Goal: Task Accomplishment & Management: Manage account settings

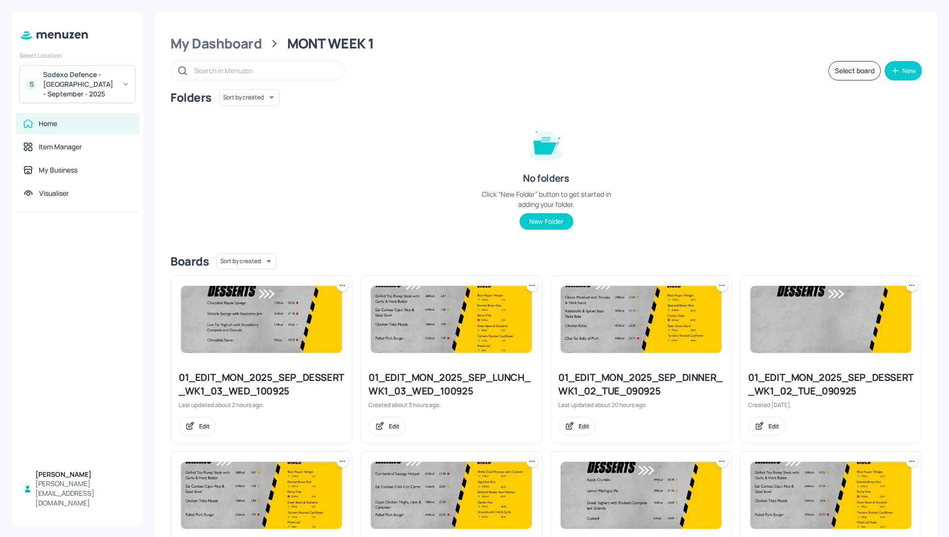
click at [804, 206] on div "Folders Sort by created id ​ No folders Click “New Folder” button to get starte…" at bounding box center [546, 167] width 752 height 156
click at [218, 43] on div "My Dashboard" at bounding box center [216, 43] width 92 height 17
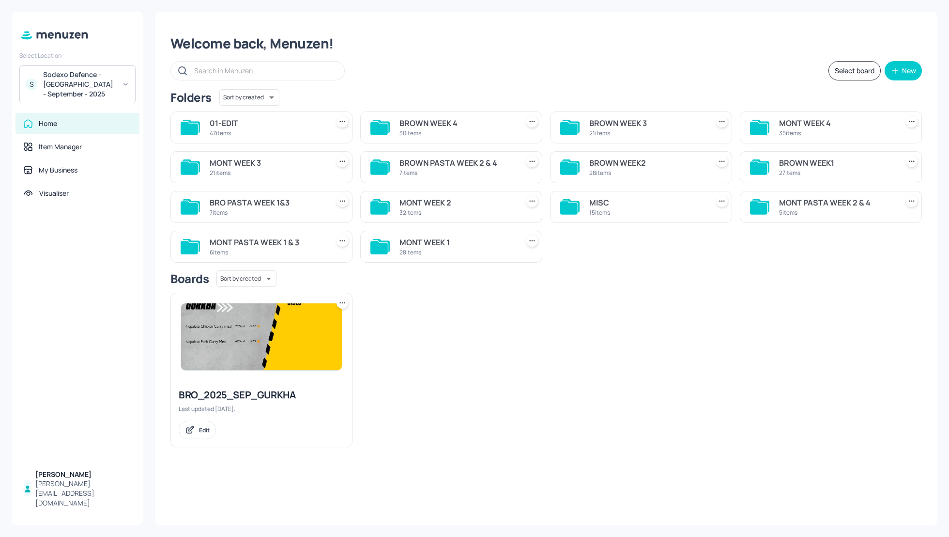
click at [784, 155] on div "BROWN WEEK1 27 items" at bounding box center [836, 166] width 115 height 23
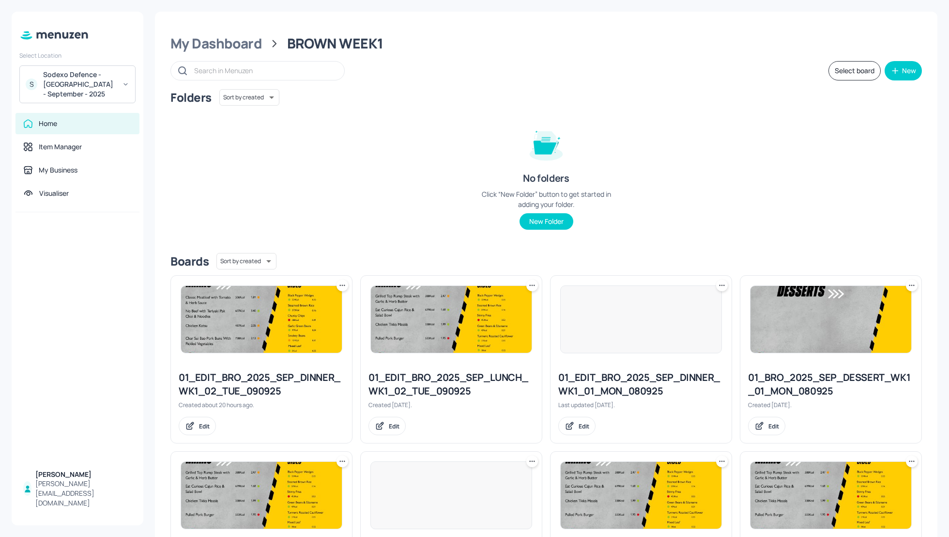
click at [745, 133] on div "Folders Sort by created id ​ No folders Click “New Folder” button to get starte…" at bounding box center [546, 167] width 752 height 156
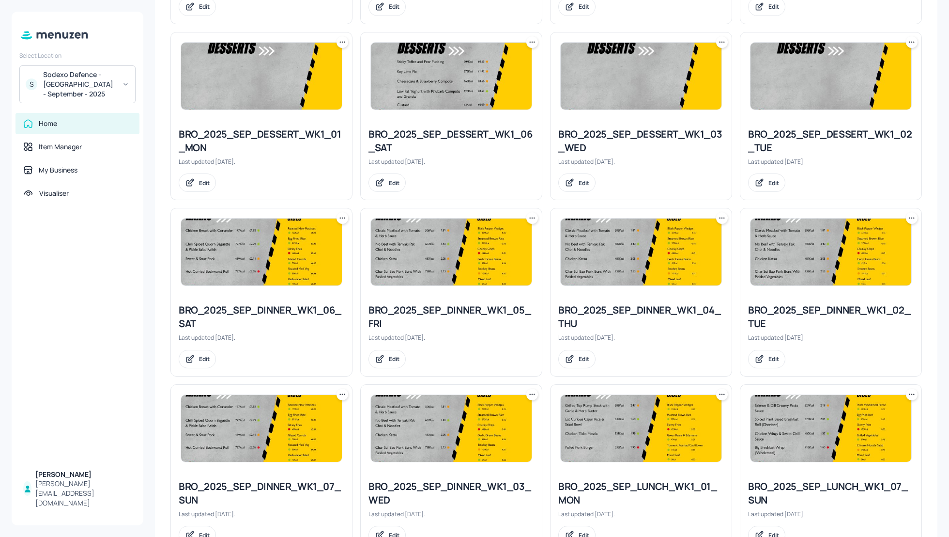
scroll to position [830, 0]
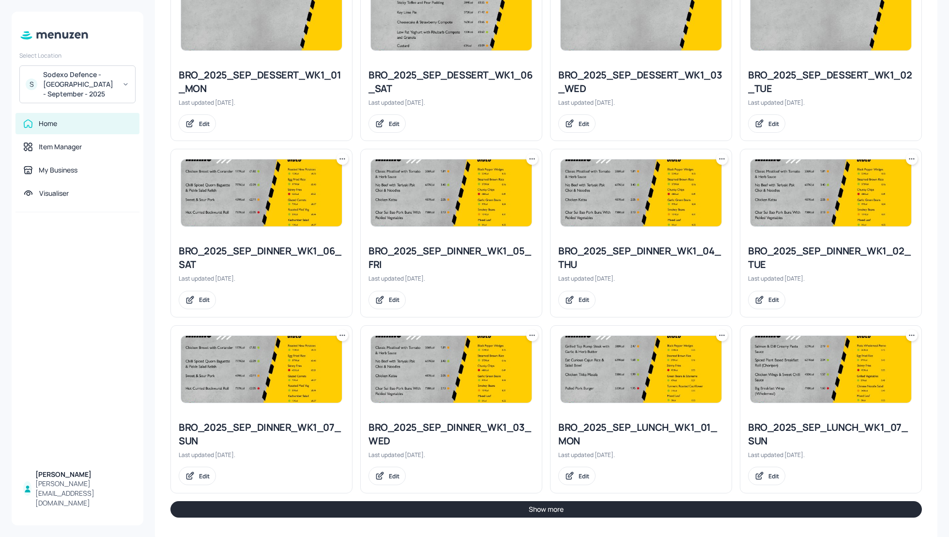
click at [555, 504] on button "Show more" at bounding box center [546, 509] width 752 height 16
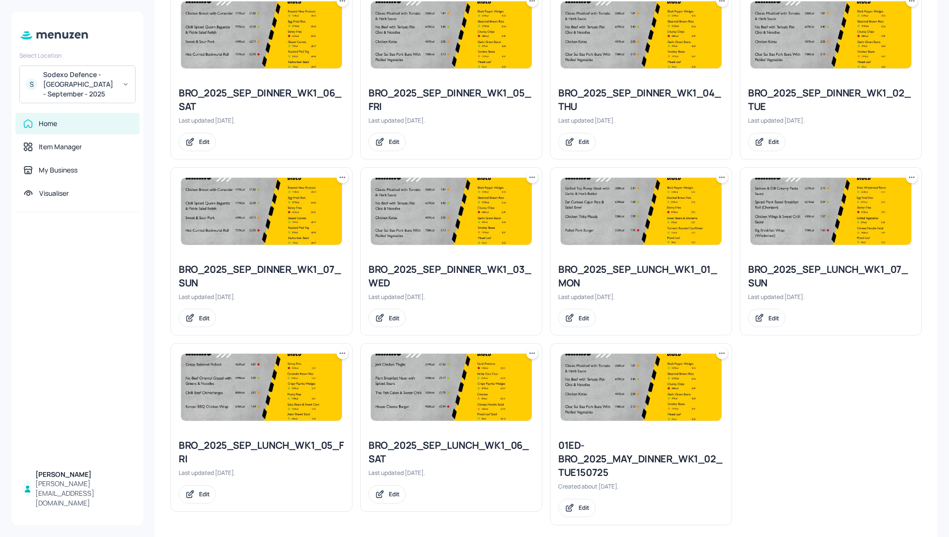
scroll to position [995, 0]
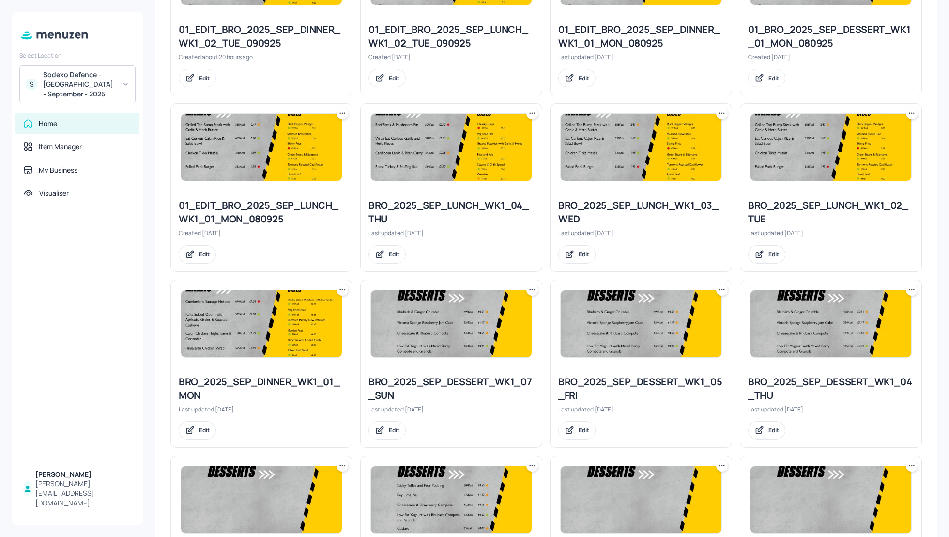
scroll to position [323, 0]
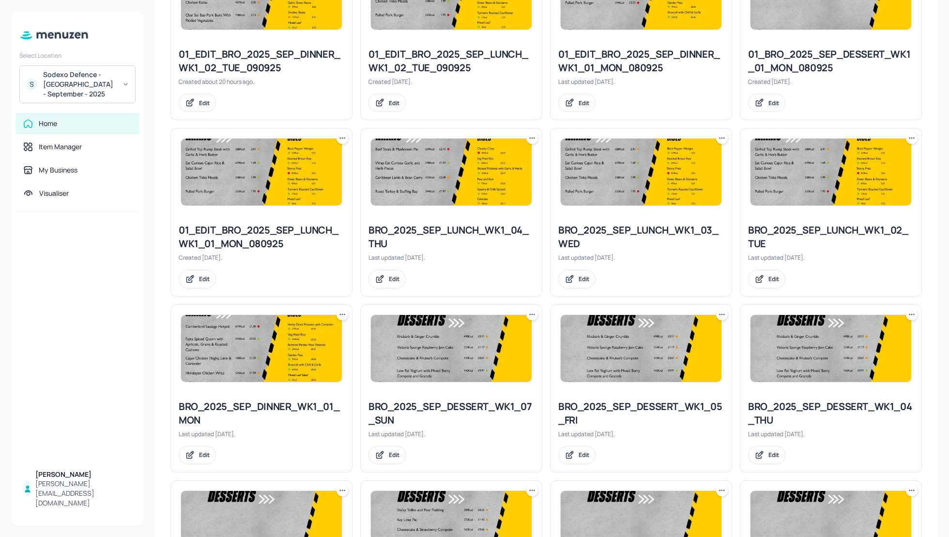
click at [719, 138] on icon at bounding box center [722, 138] width 10 height 10
click at [680, 174] on p "Duplicate" at bounding box center [672, 173] width 26 height 9
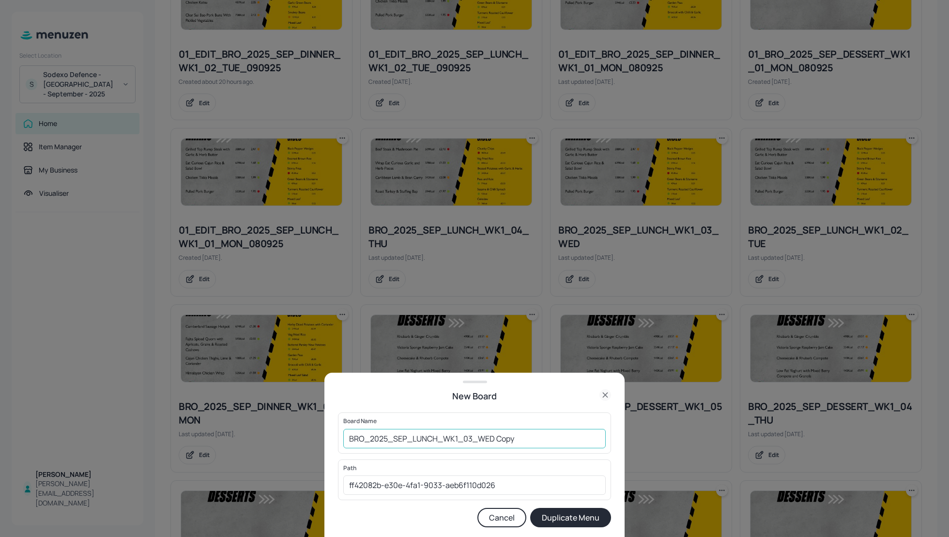
click at [346, 441] on input "BRO_2025_SEP_LUNCH_WK1_03_WED Copy" at bounding box center [474, 438] width 262 height 19
click at [553, 435] on input "01_EDIT_BRO_2025_SEP_LUNCH_WK1_03_WED Copy" at bounding box center [474, 438] width 262 height 19
type input "01_EDIT_BRO_2025_SEP_LUNCH_WK1_03_WED_100925"
click at [584, 518] on button "Duplicate Menu" at bounding box center [570, 517] width 81 height 19
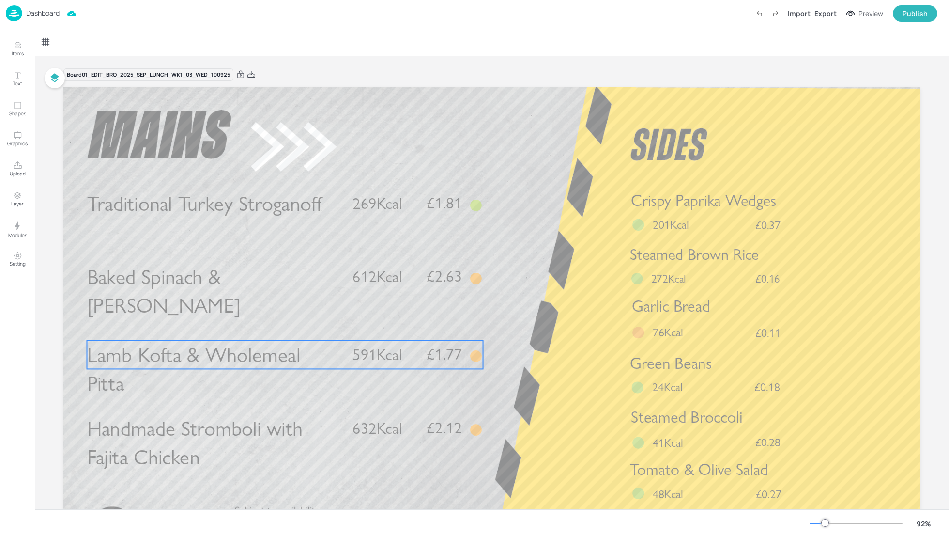
click at [209, 357] on span "Lamb Kofta & Wholemeal Pitta" at bounding box center [194, 369] width 214 height 54
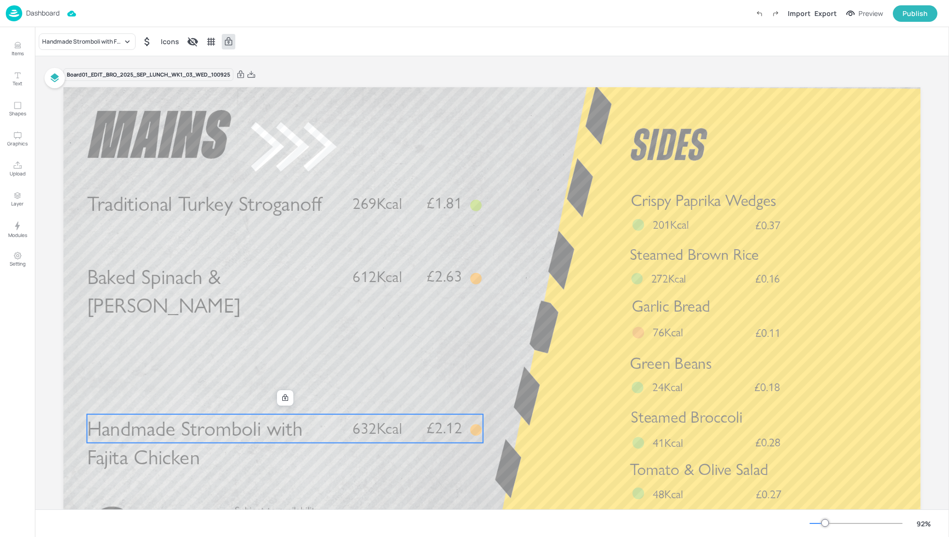
click at [197, 423] on span "Handmade Stromboli with Fajita Chicken" at bounding box center [195, 443] width 216 height 54
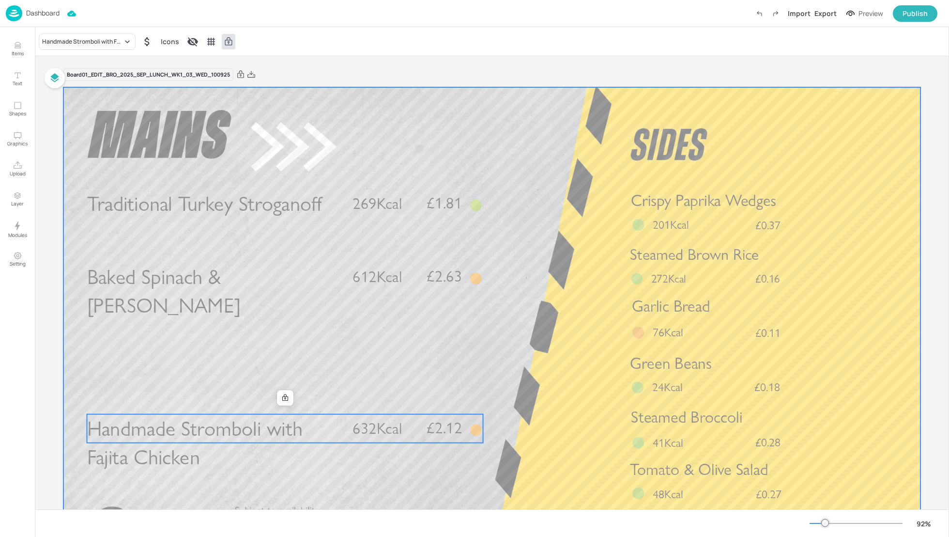
drag, startPoint x: 232, startPoint y: 426, endPoint x: 233, endPoint y: 366, distance: 60.1
click at [233, 87] on div "Traditional Turkey Stroganoff £1.81 269Kcal Handmade Stromboli with Fajita Chic…" at bounding box center [491, 87] width 857 height 0
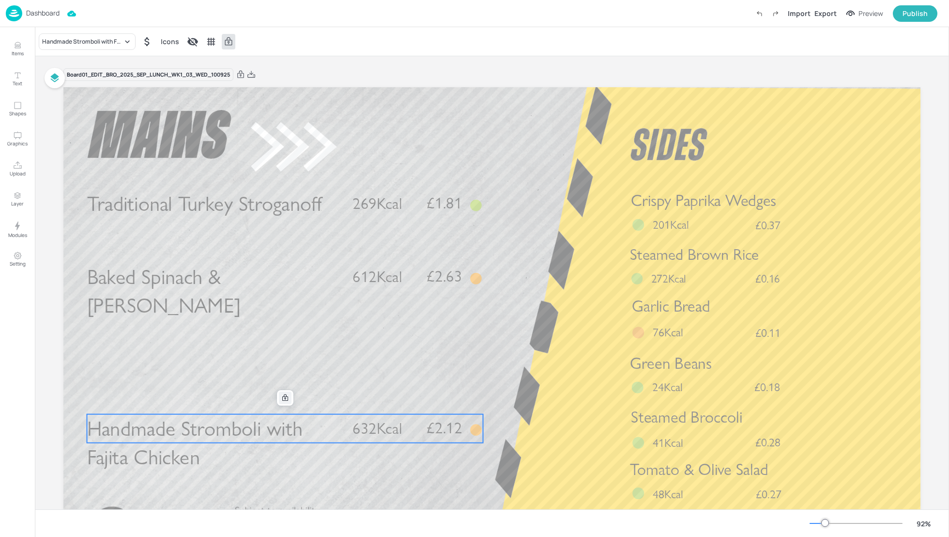
click at [281, 396] on icon at bounding box center [285, 398] width 8 height 8
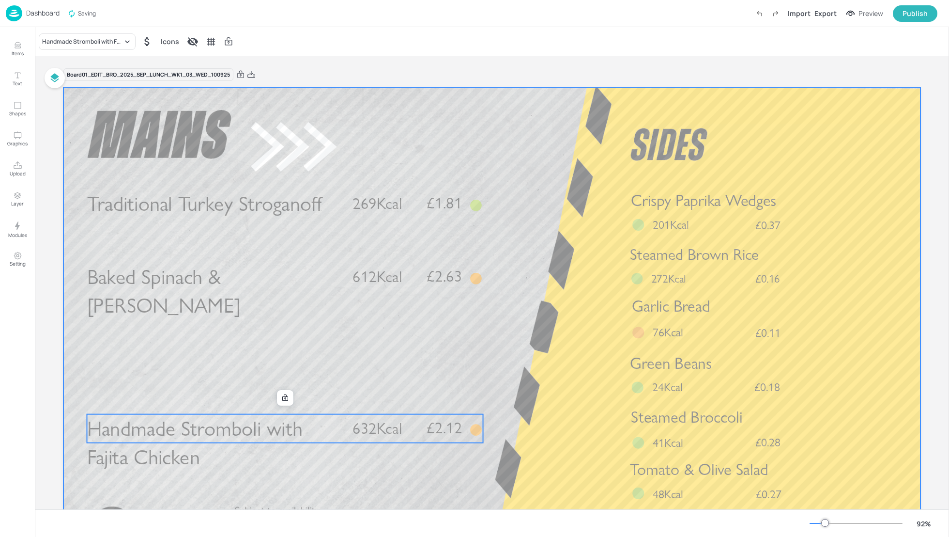
drag, startPoint x: 287, startPoint y: 436, endPoint x: 288, endPoint y: 409, distance: 26.7
click at [288, 87] on div "Traditional Turkey Stroganoff £1.81 269Kcal Handmade Stromboli with Fajita Chic…" at bounding box center [491, 87] width 857 height 0
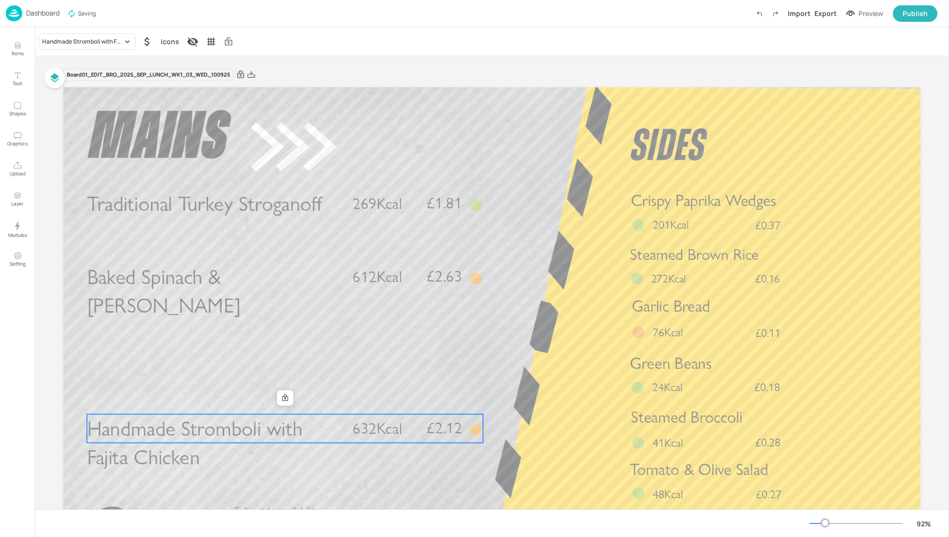
click at [239, 76] on icon at bounding box center [240, 75] width 9 height 10
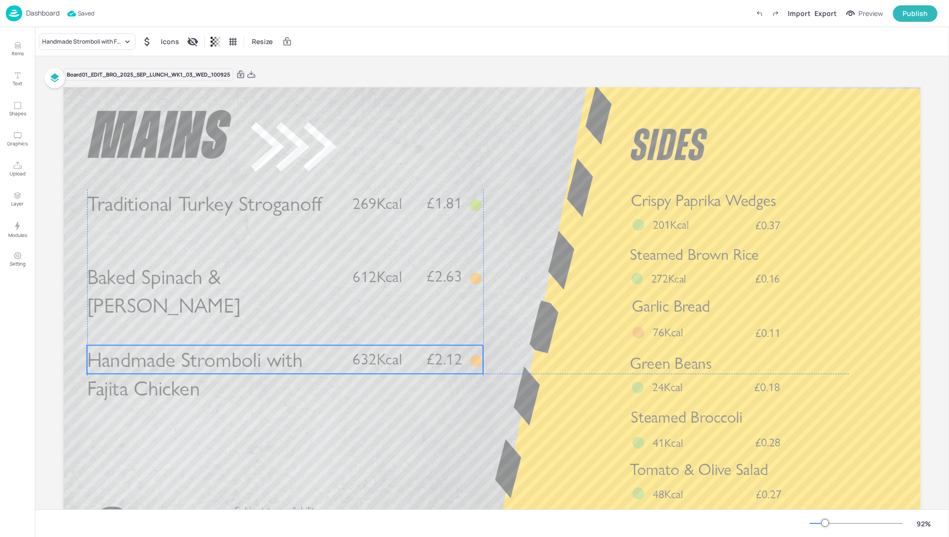
drag, startPoint x: 289, startPoint y: 435, endPoint x: 288, endPoint y: 367, distance: 68.3
click at [288, 368] on span "Handmade Stromboli with Fajita Chicken" at bounding box center [195, 374] width 216 height 54
click at [712, 478] on span "Tomato & Olive Salad" at bounding box center [699, 468] width 138 height 19
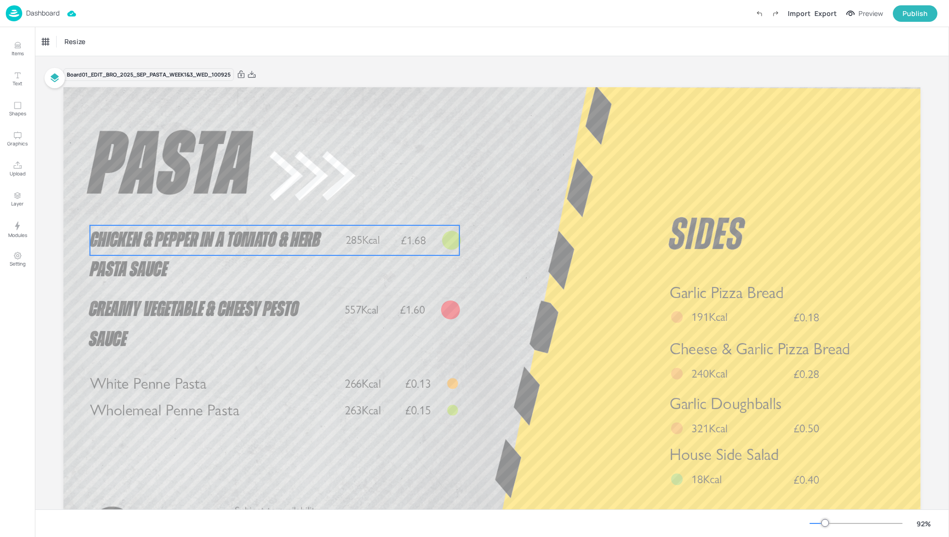
click at [272, 244] on span "Chicken & Pepper in a Tomato & Herb Pasta Sauce" at bounding box center [205, 254] width 231 height 51
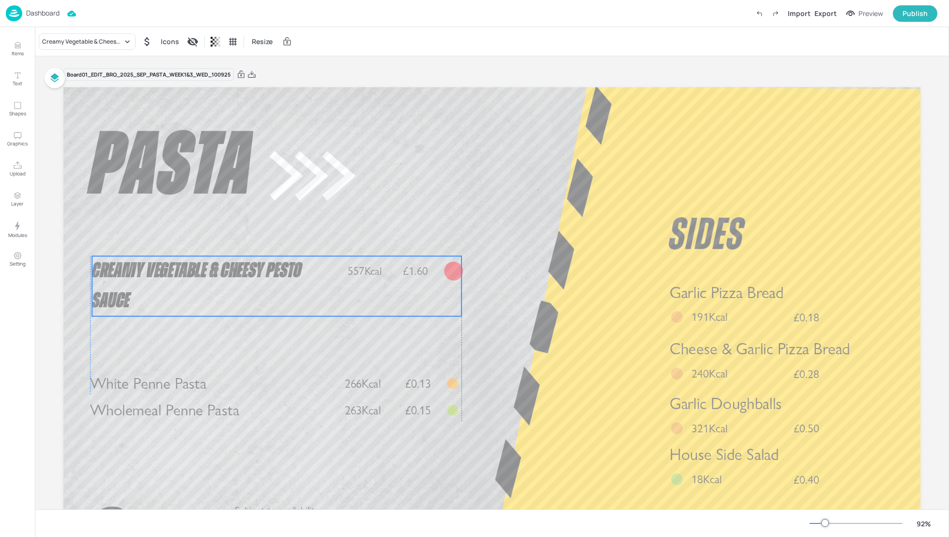
drag, startPoint x: 257, startPoint y: 308, endPoint x: 260, endPoint y: 269, distance: 38.8
click at [260, 269] on span "Creamy Vegetable & Cheesy Pesto Sauce" at bounding box center [197, 285] width 210 height 51
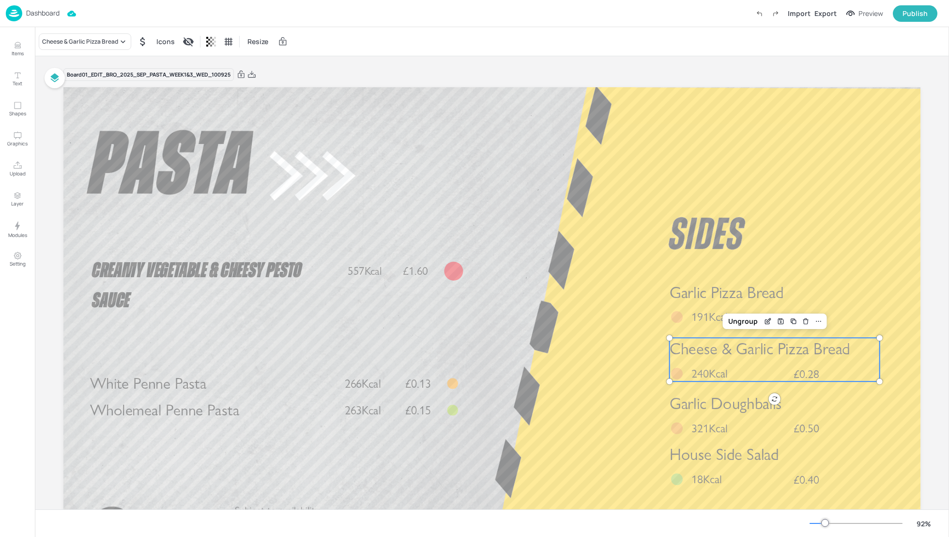
click at [733, 365] on p "240Kcal" at bounding box center [715, 373] width 46 height 16
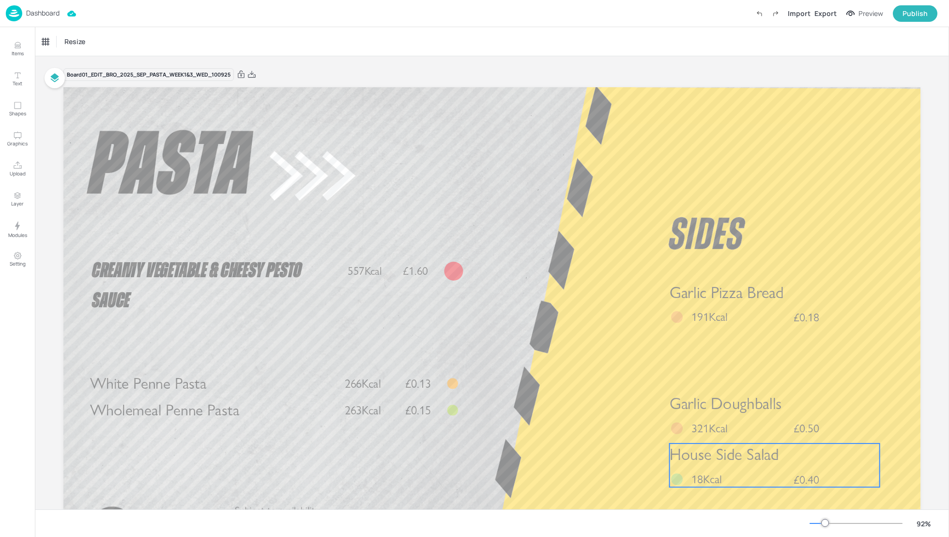
click at [733, 446] on span "House Side Salad" at bounding box center [724, 454] width 109 height 19
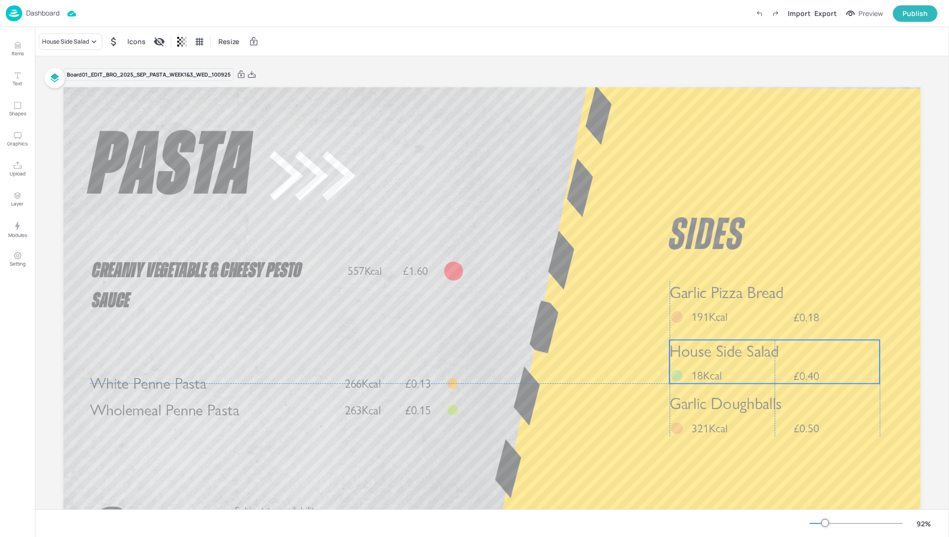
drag, startPoint x: 745, startPoint y: 459, endPoint x: 745, endPoint y: 356, distance: 102.7
click at [745, 356] on span "House Side Salad" at bounding box center [724, 350] width 109 height 19
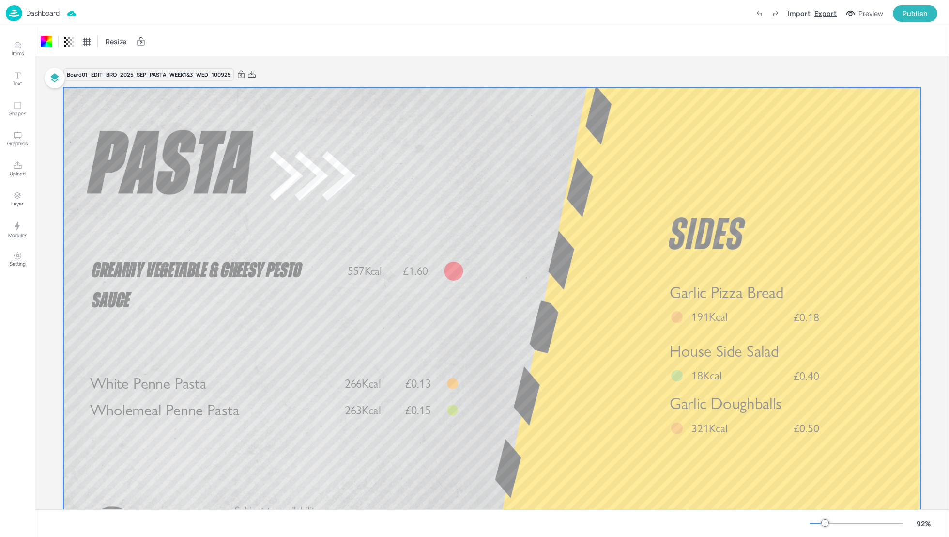
click at [829, 11] on div "Export" at bounding box center [826, 13] width 22 height 10
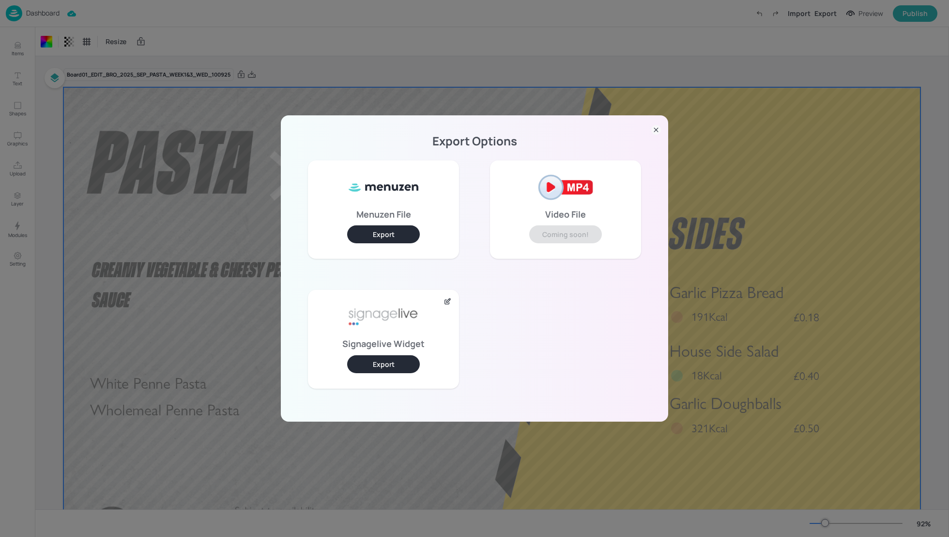
click at [403, 357] on button "Export" at bounding box center [383, 364] width 73 height 18
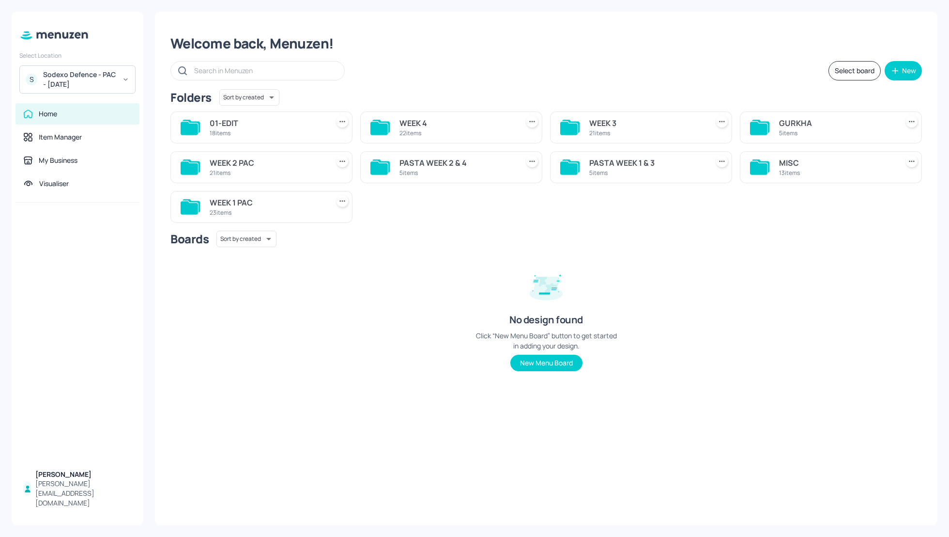
click at [231, 202] on div "WEEK 1 PAC" at bounding box center [267, 203] width 115 height 12
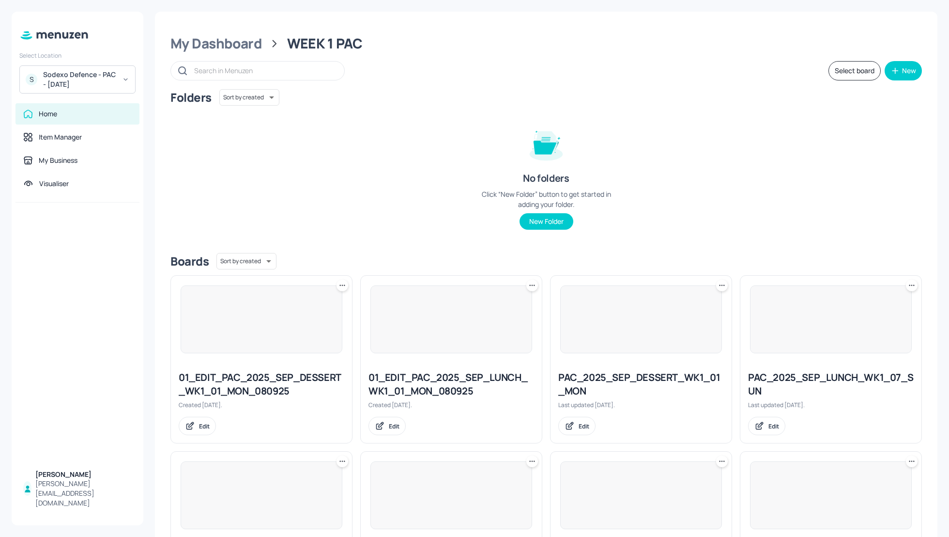
click at [637, 193] on div "Folders Sort by created id ​ No folders Click “New Folder” button to get starte…" at bounding box center [546, 167] width 752 height 156
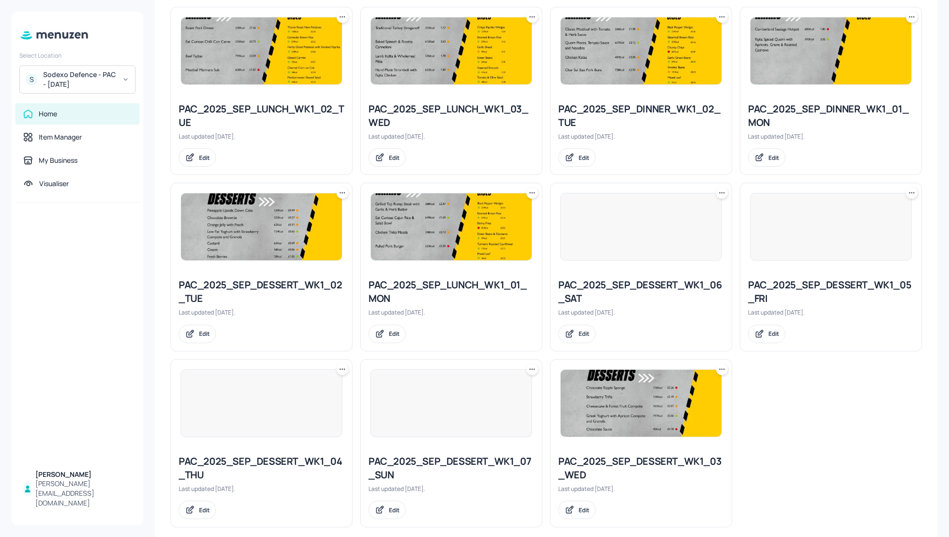
scroll to position [806, 0]
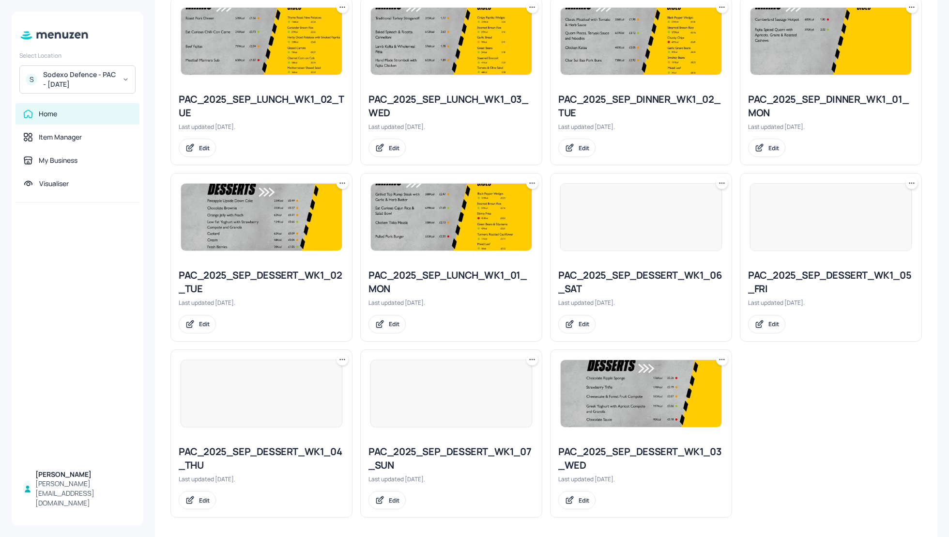
click at [717, 356] on icon at bounding box center [722, 359] width 10 height 10
click at [668, 391] on p "Duplicate" at bounding box center [672, 392] width 26 height 9
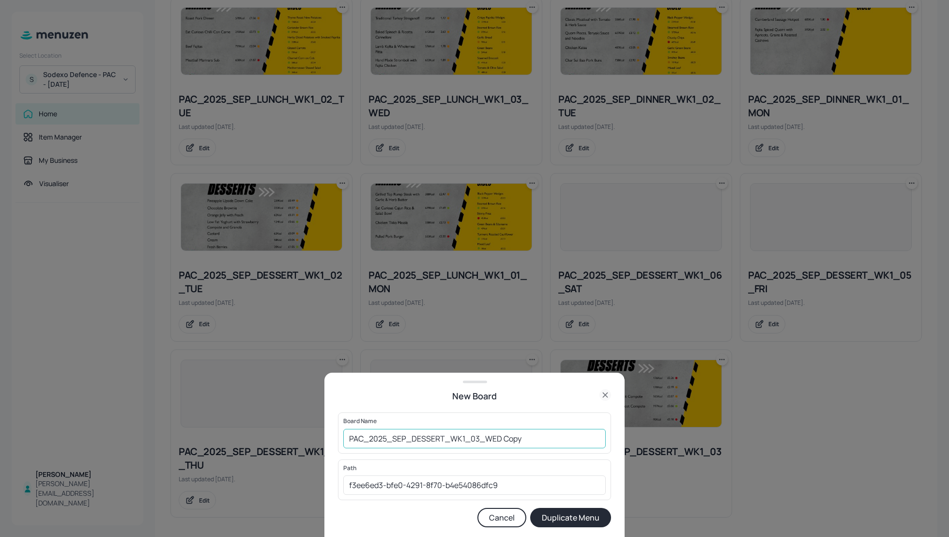
click at [344, 433] on input "PAC_2025_SEP_DESSERT_WK1_03_WED Copy" at bounding box center [474, 438] width 262 height 19
click at [569, 443] on input "01_EDIT_PAC_2025_SEP_DESSERT_WK1_03_WED Copy" at bounding box center [474, 438] width 262 height 19
click at [547, 436] on input "01_EDIT_PAC_2025_SEP_DESSERT_WK1_03_WED_10925" at bounding box center [474, 438] width 262 height 19
type input "01_EDIT_PAC_2025_SEP_DESSERT_WK1_03_WED_100925"
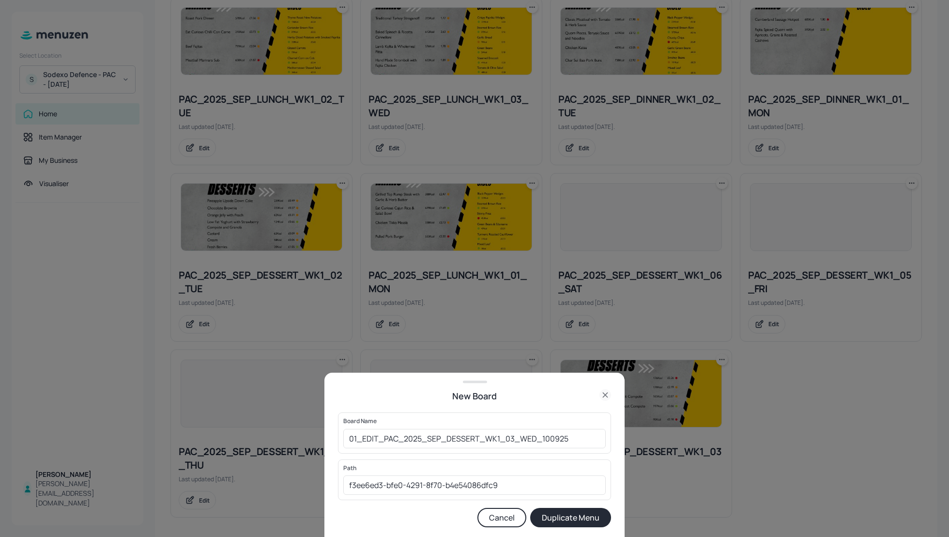
click at [584, 514] on button "Duplicate Menu" at bounding box center [570, 517] width 81 height 19
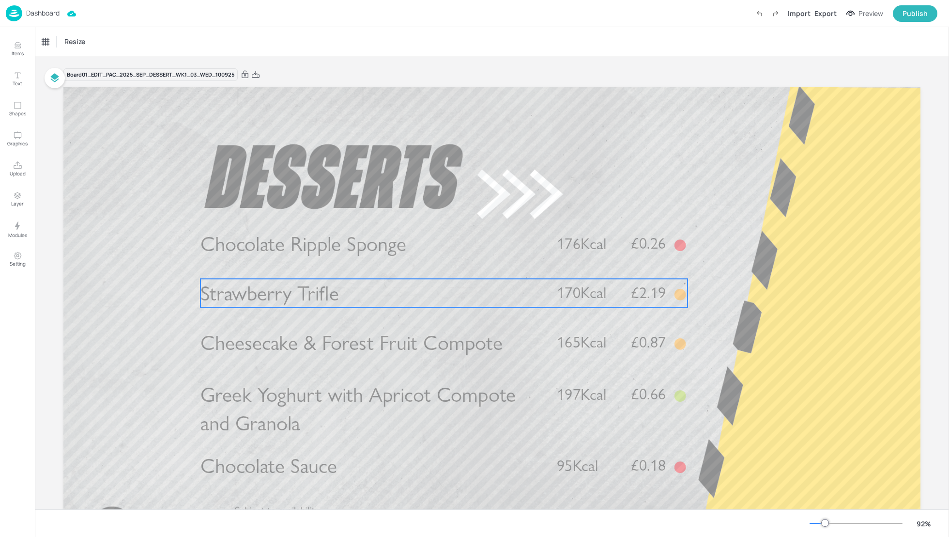
click at [302, 298] on span "Strawberry Trifle" at bounding box center [269, 292] width 139 height 25
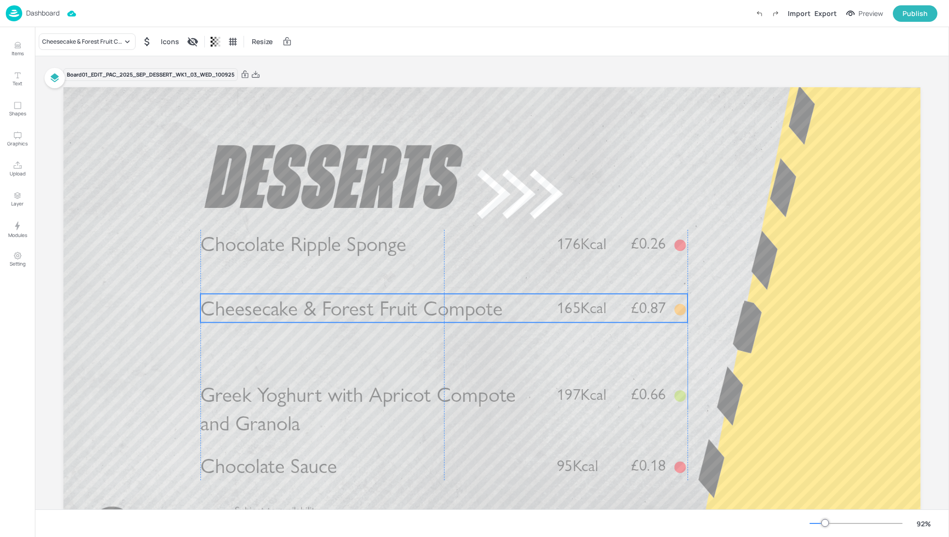
drag, startPoint x: 308, startPoint y: 345, endPoint x: 308, endPoint y: 309, distance: 35.4
click at [308, 309] on span "Cheesecake & Forest Fruit Compote" at bounding box center [351, 307] width 302 height 25
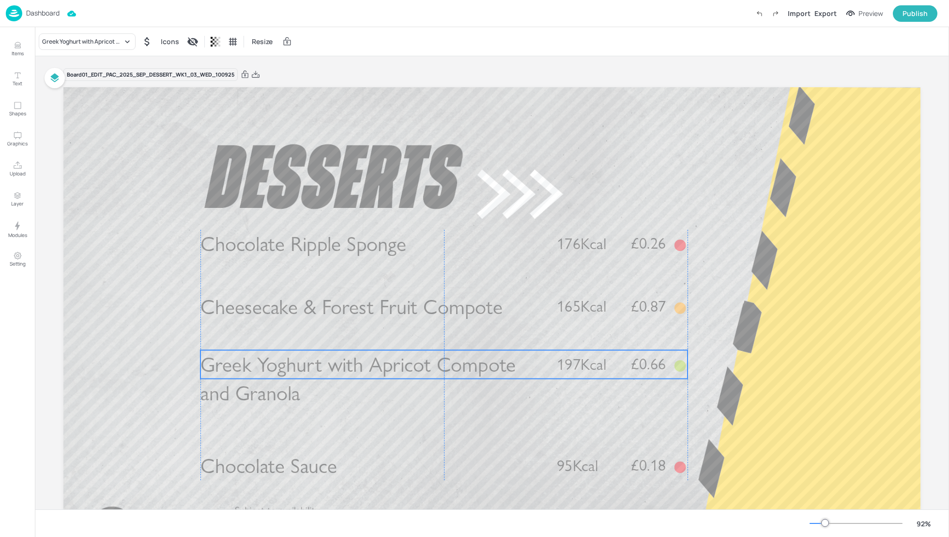
drag, startPoint x: 310, startPoint y: 395, endPoint x: 310, endPoint y: 367, distance: 28.6
click at [310, 367] on span "Greek Yoghurt with Apricot Compote and Granola" at bounding box center [358, 379] width 316 height 54
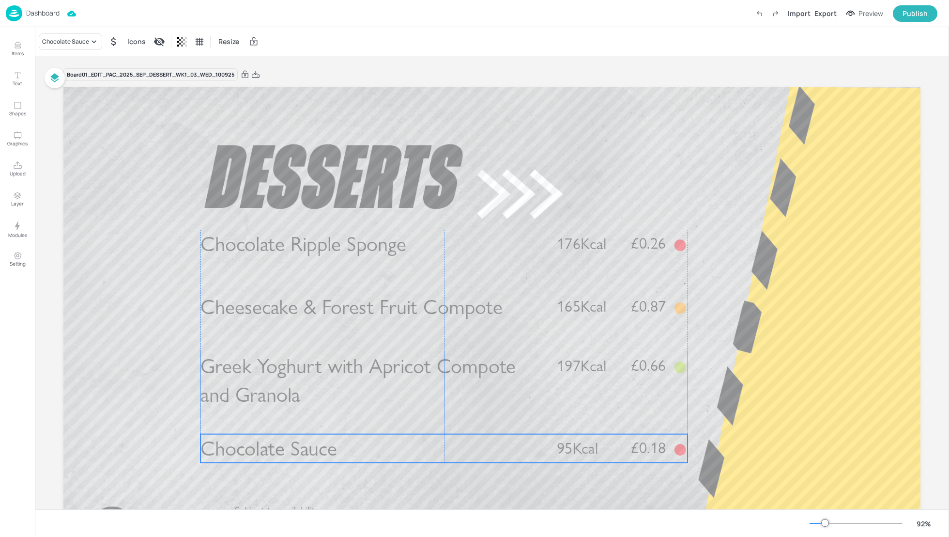
drag, startPoint x: 301, startPoint y: 466, endPoint x: 301, endPoint y: 448, distance: 17.4
click at [301, 448] on span "Chocolate Sauce" at bounding box center [268, 447] width 137 height 25
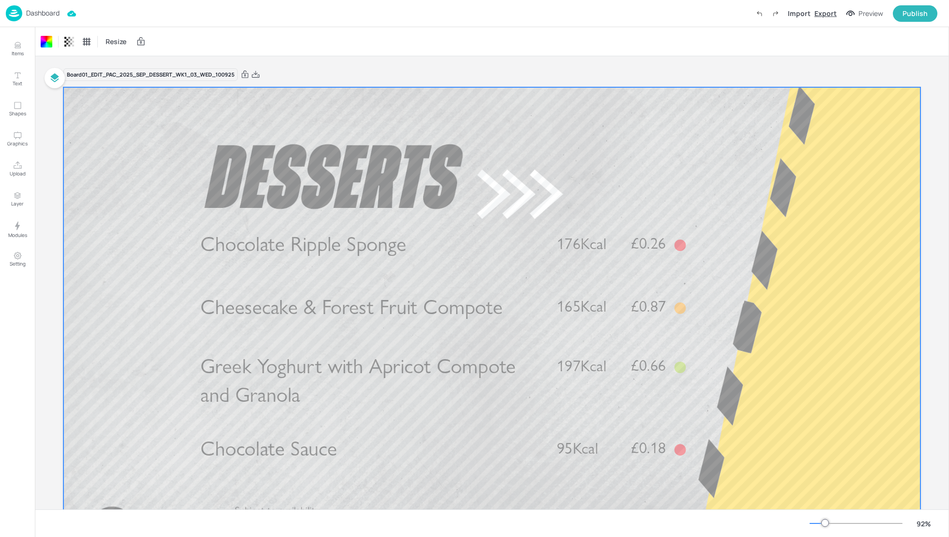
click at [833, 10] on div "Export" at bounding box center [826, 13] width 22 height 10
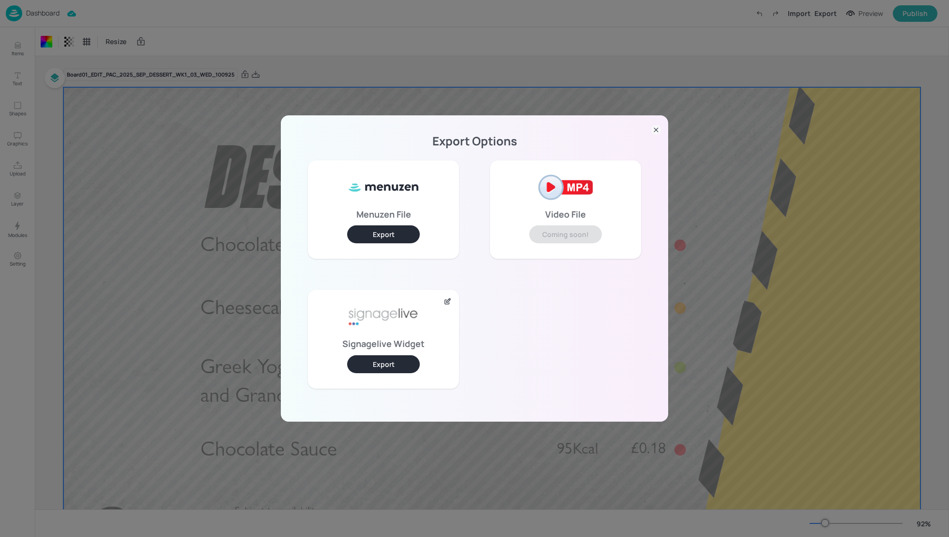
click at [386, 367] on button "Export" at bounding box center [383, 364] width 73 height 18
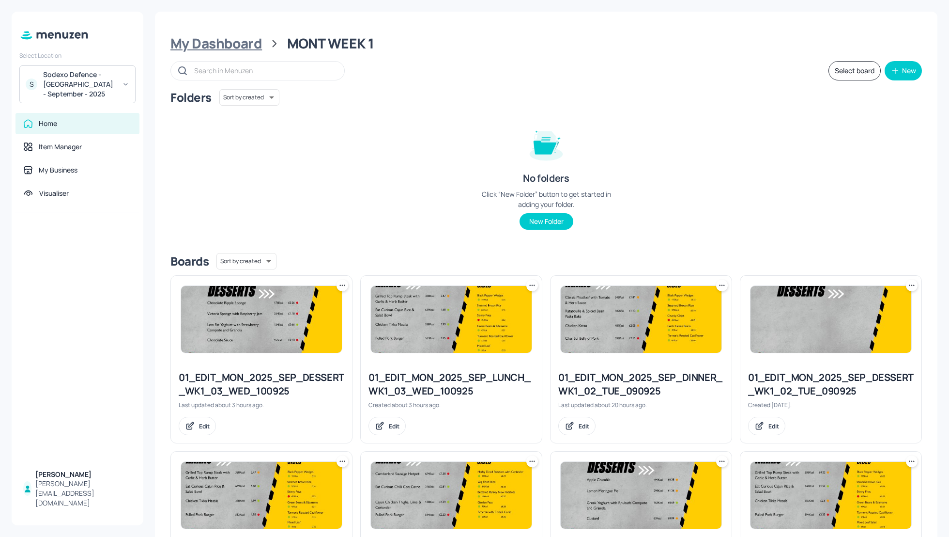
click at [194, 42] on div "My Dashboard" at bounding box center [216, 43] width 92 height 17
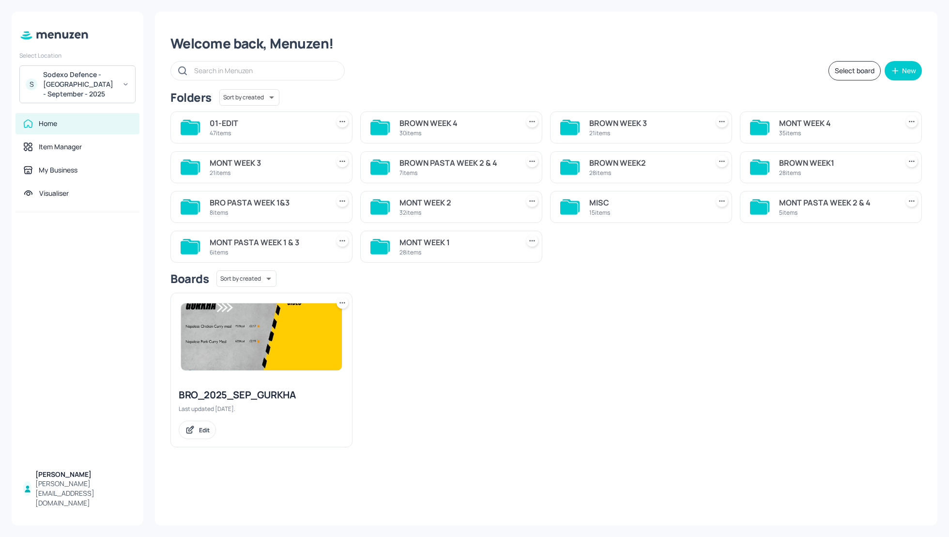
click at [419, 203] on div "MONT WEEK 2" at bounding box center [457, 203] width 115 height 12
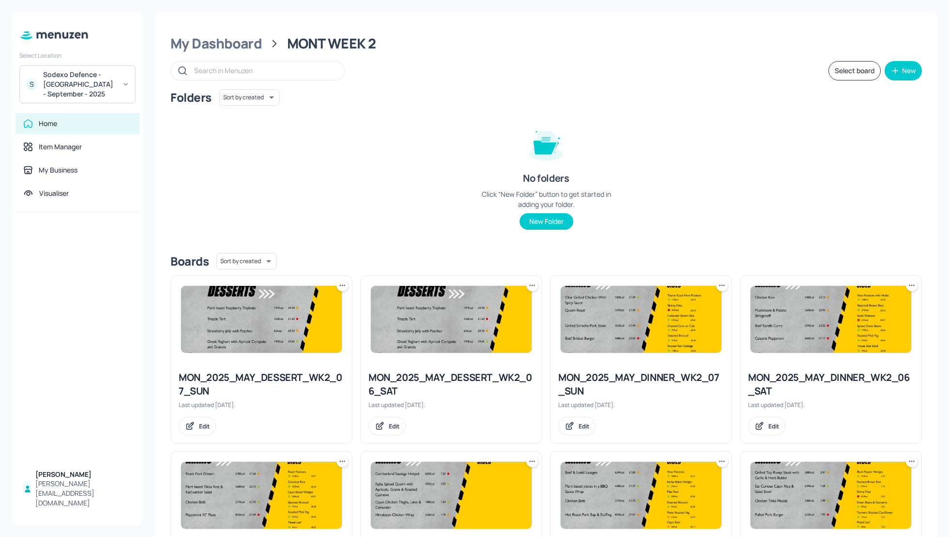
click at [847, 79] on button "Select board" at bounding box center [855, 70] width 52 height 19
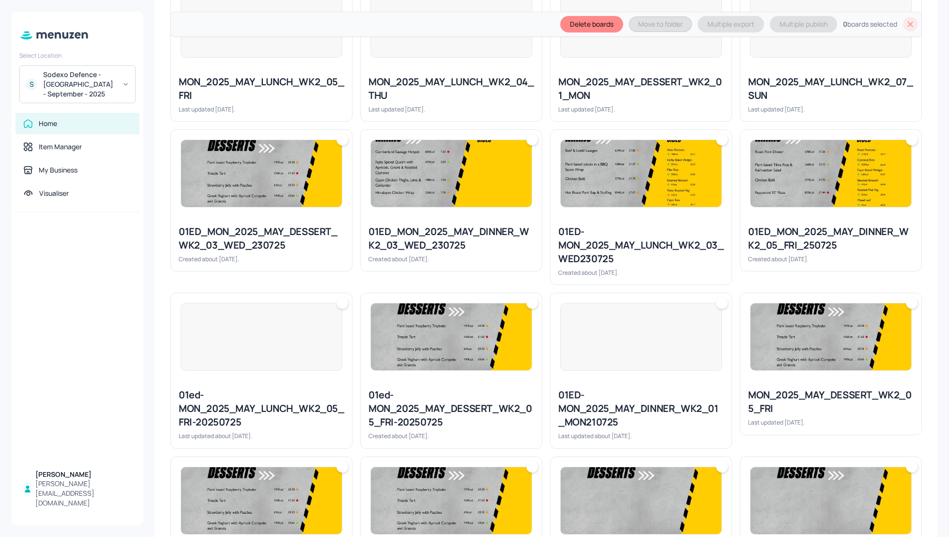
scroll to position [749, 0]
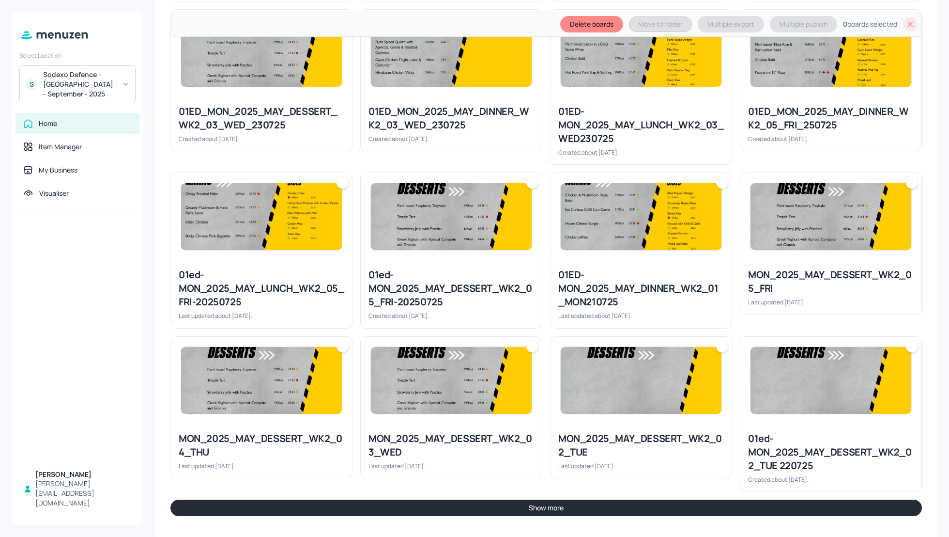
click at [710, 495] on div "Boards Sort by created id ​ MON_2025_MAY_DESSERT_WK2_07_SUN Last updated [DATE]…" at bounding box center [546, 27] width 752 height 978
click at [677, 505] on button "Show more" at bounding box center [546, 507] width 752 height 16
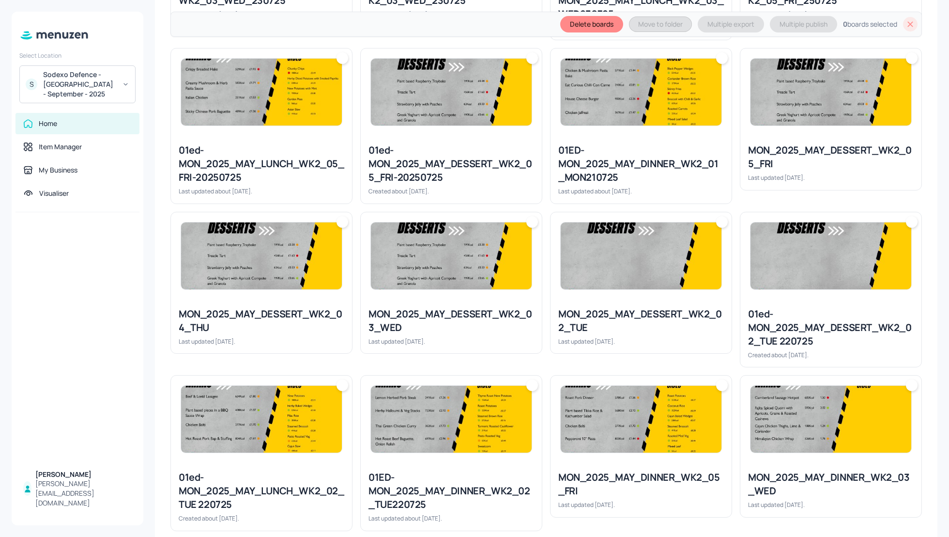
scroll to position [878, 0]
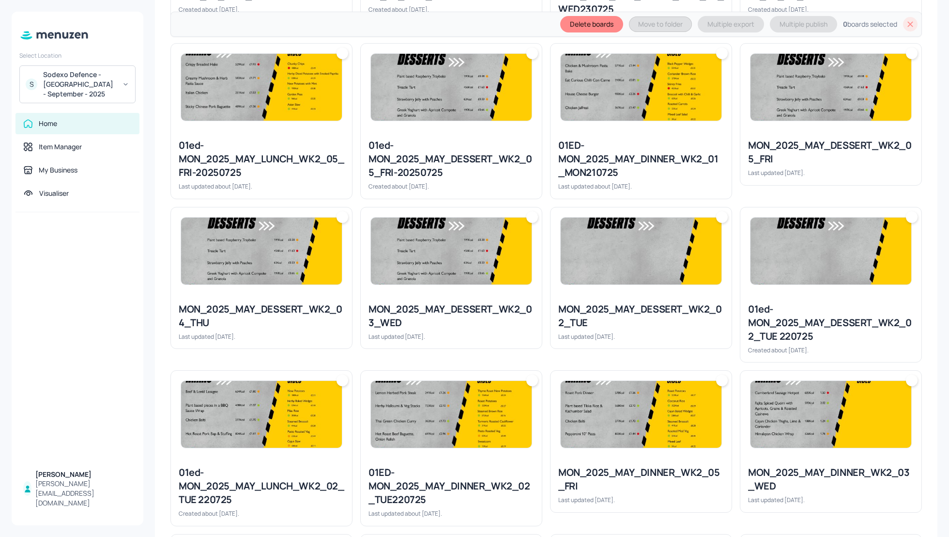
click at [595, 114] on img at bounding box center [641, 87] width 161 height 67
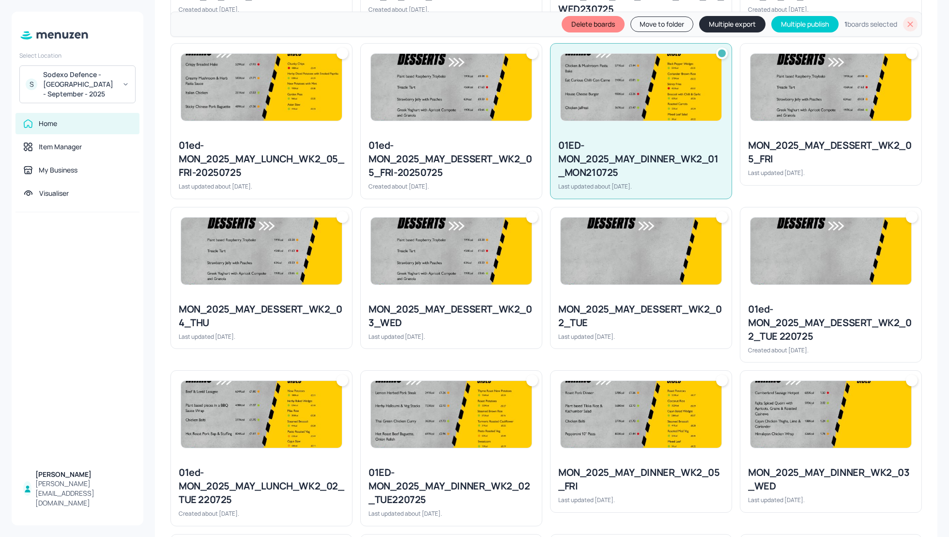
click at [438, 148] on div "01ed-MON_2025_MAY_DESSERT_WK2_05_FRI-20250725" at bounding box center [452, 159] width 166 height 41
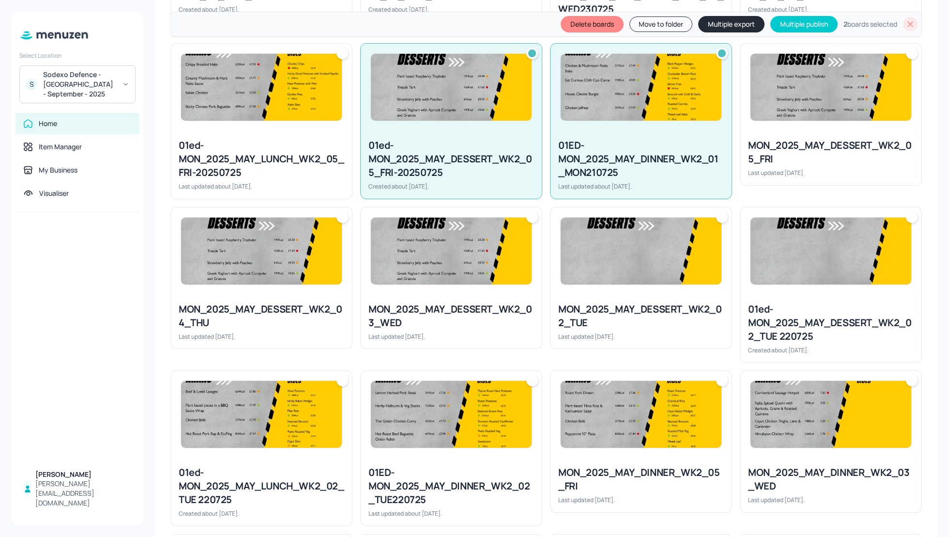
click at [281, 139] on div "01ed-MON_2025_MAY_LUNCH_WK2_05_FRI-20250725" at bounding box center [262, 159] width 166 height 41
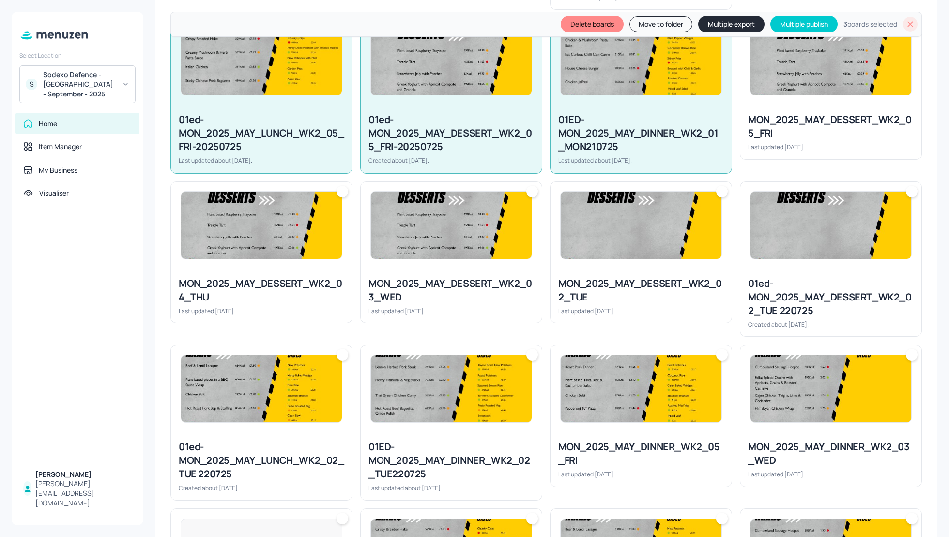
click at [798, 292] on div "01ed-MON_2025_MAY_DESSERT_WK2_02_TUE 220725" at bounding box center [831, 297] width 166 height 41
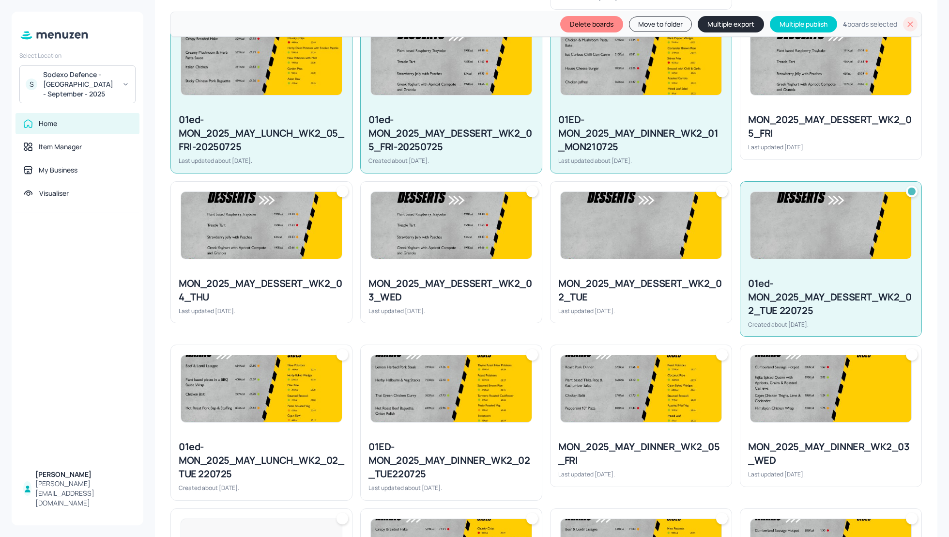
scroll to position [930, 0]
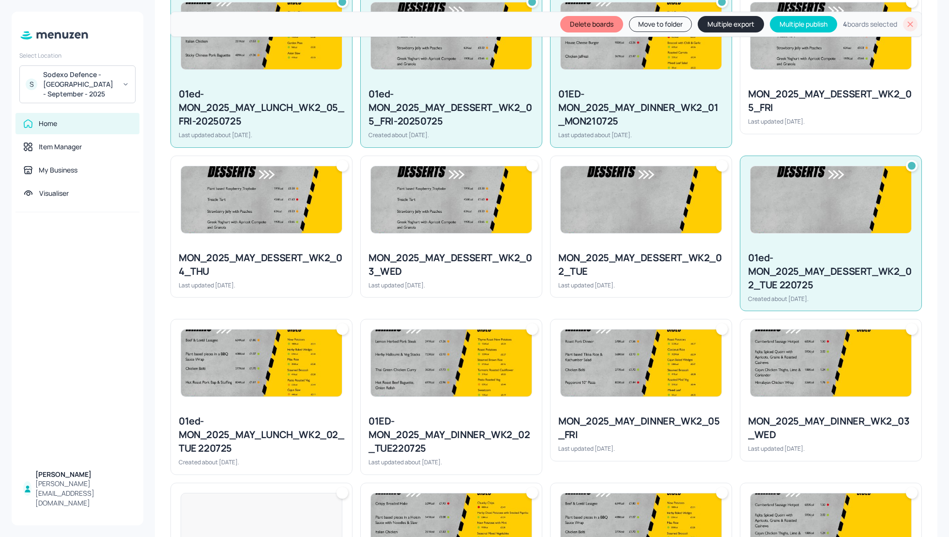
click at [804, 352] on img at bounding box center [831, 362] width 161 height 67
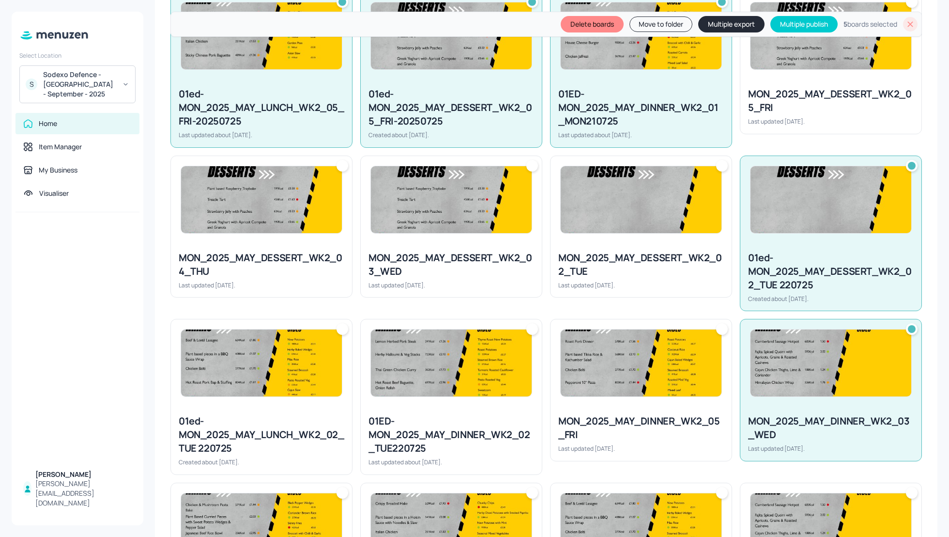
click at [804, 352] on img at bounding box center [831, 362] width 161 height 67
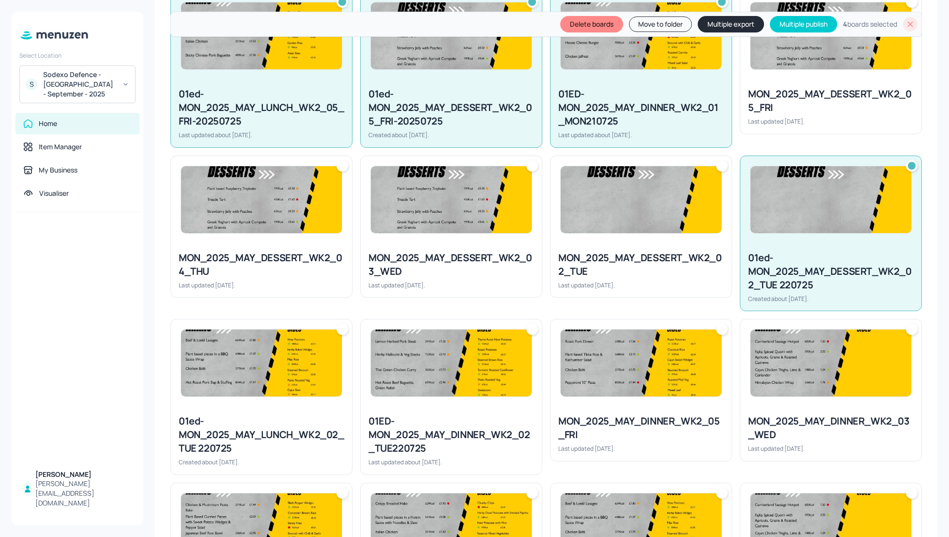
click at [467, 393] on img at bounding box center [451, 362] width 161 height 67
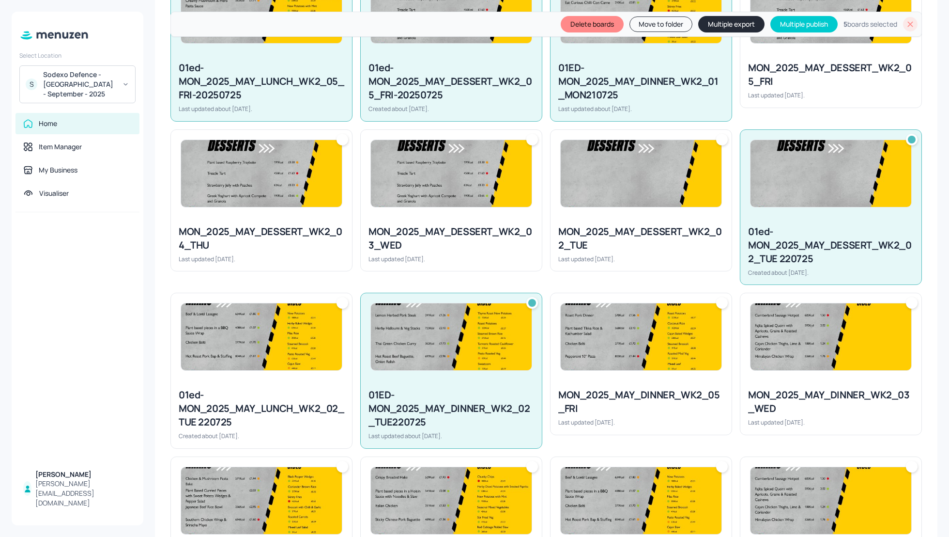
click at [240, 384] on div "01ed-MON_2025_MAY_LUNCH_WK2_02_TUE 220725 Created about [DATE]." at bounding box center [261, 413] width 181 height 67
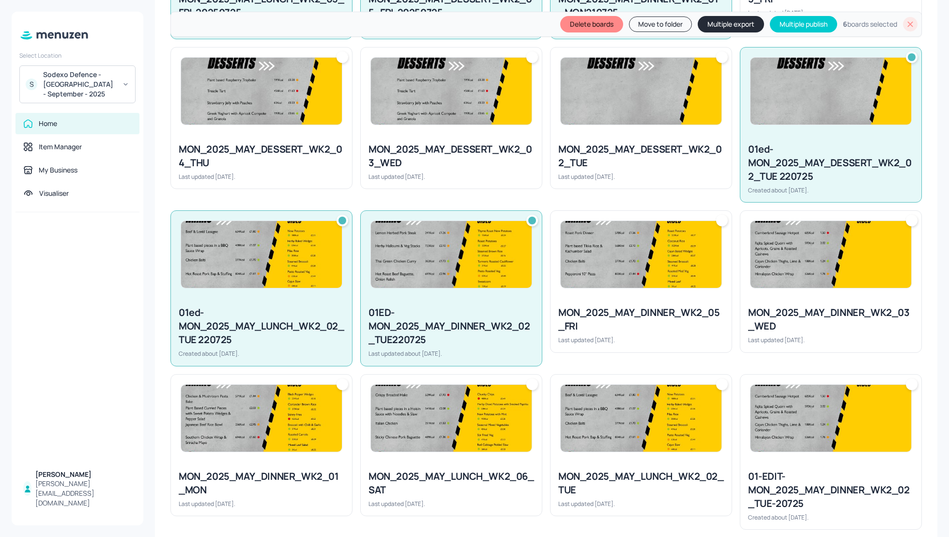
scroll to position [1051, 0]
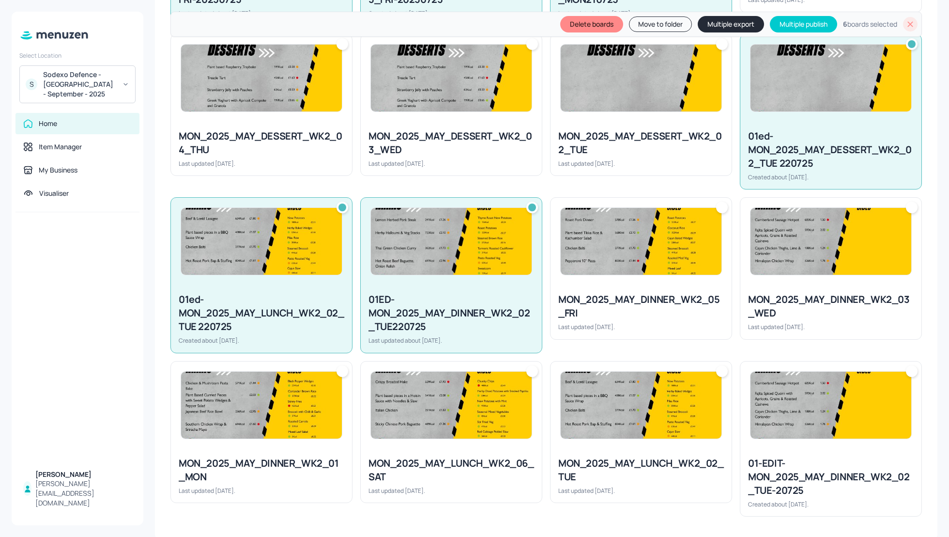
click at [838, 438] on div at bounding box center [830, 404] width 181 height 87
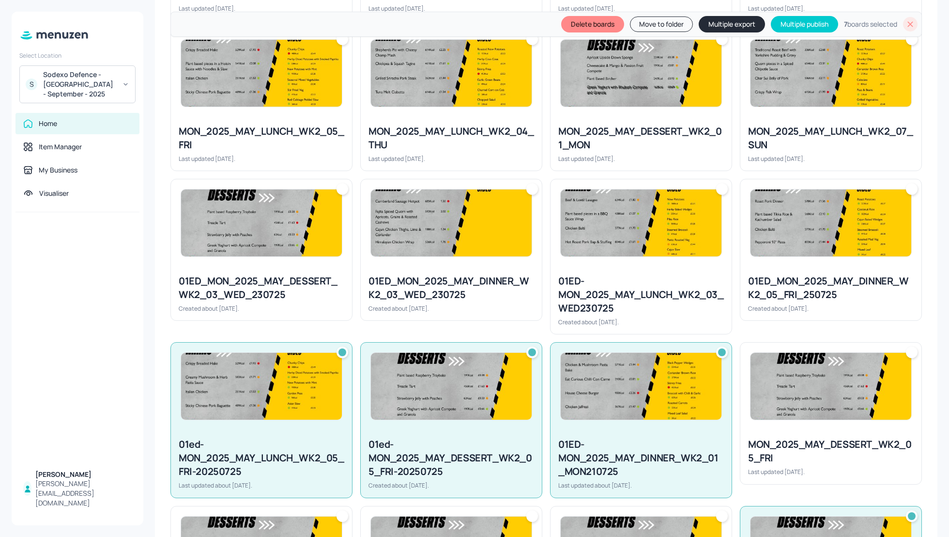
scroll to position [561, 0]
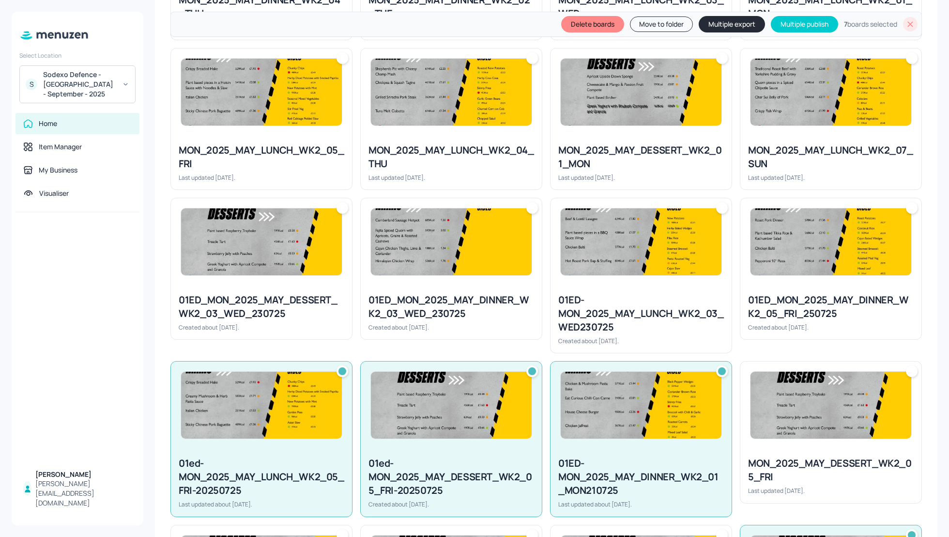
click at [669, 282] on div at bounding box center [641, 241] width 181 height 87
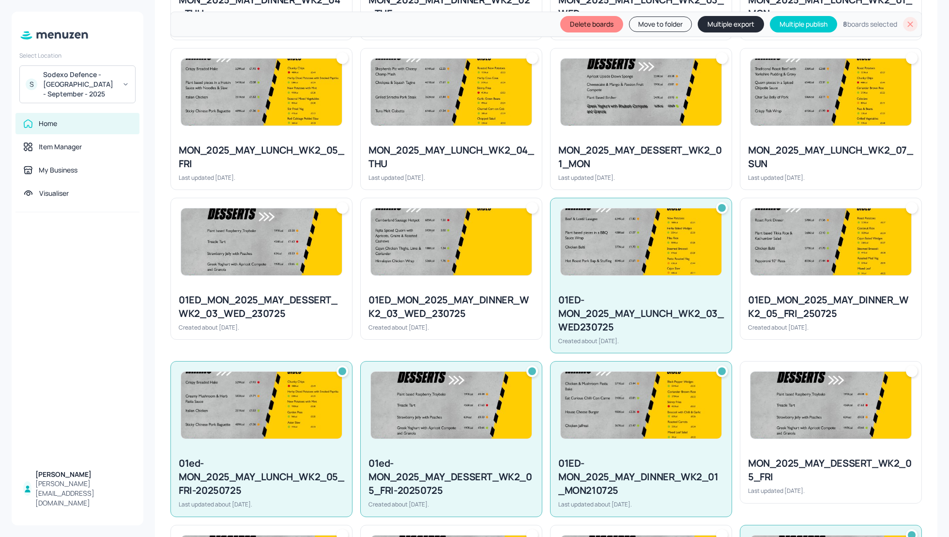
click at [816, 289] on div "01ED_MON_2025_MAY_DINNER_WK2_05_FRI_250725 Created about [DATE]." at bounding box center [830, 312] width 181 height 54
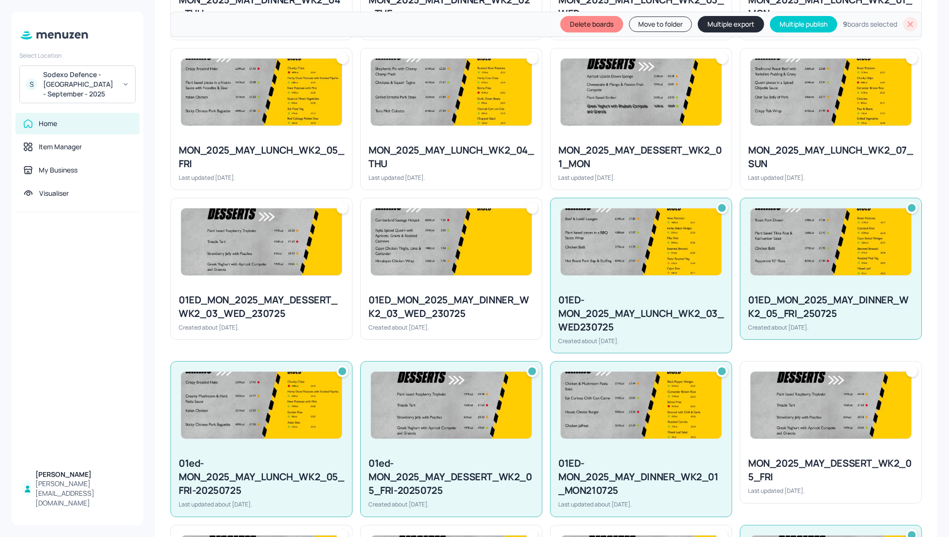
click at [435, 276] on div at bounding box center [451, 241] width 181 height 87
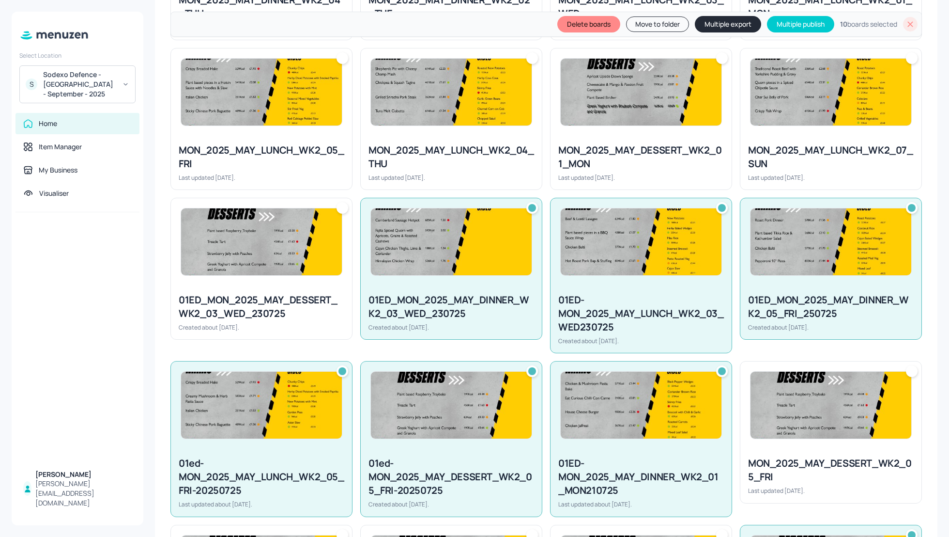
click at [227, 293] on div "01ED_MON_2025_MAY_DESSERT_WK2_03_WED_230725" at bounding box center [262, 306] width 166 height 27
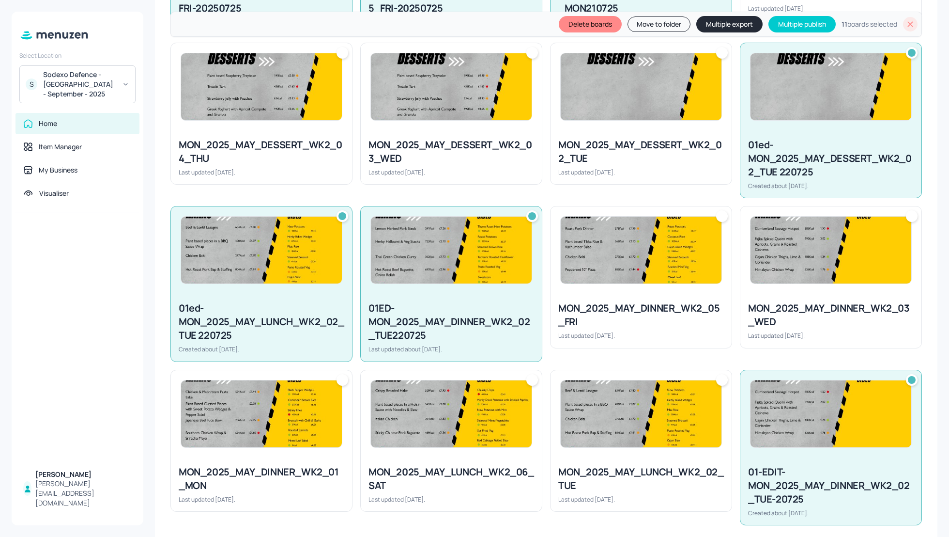
scroll to position [1051, 0]
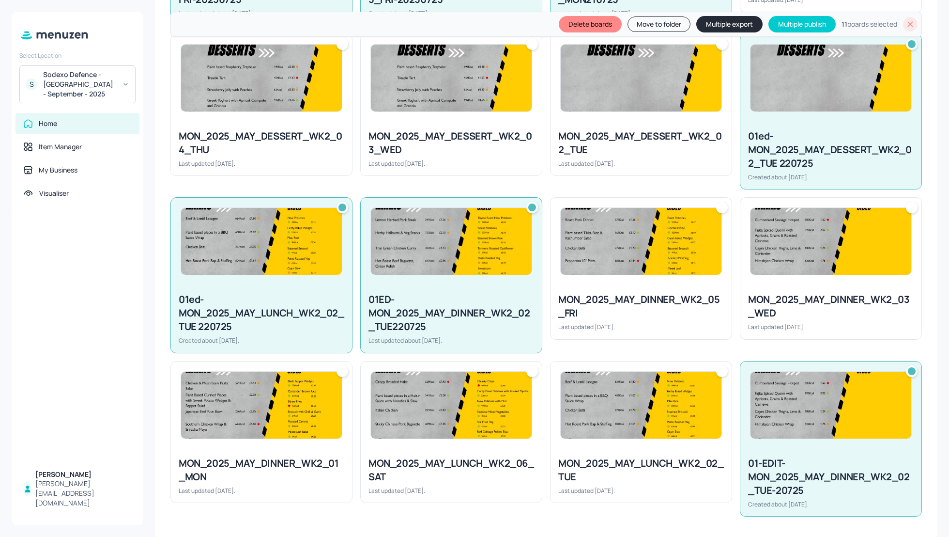
click at [601, 28] on button "Delete boards" at bounding box center [590, 24] width 63 height 16
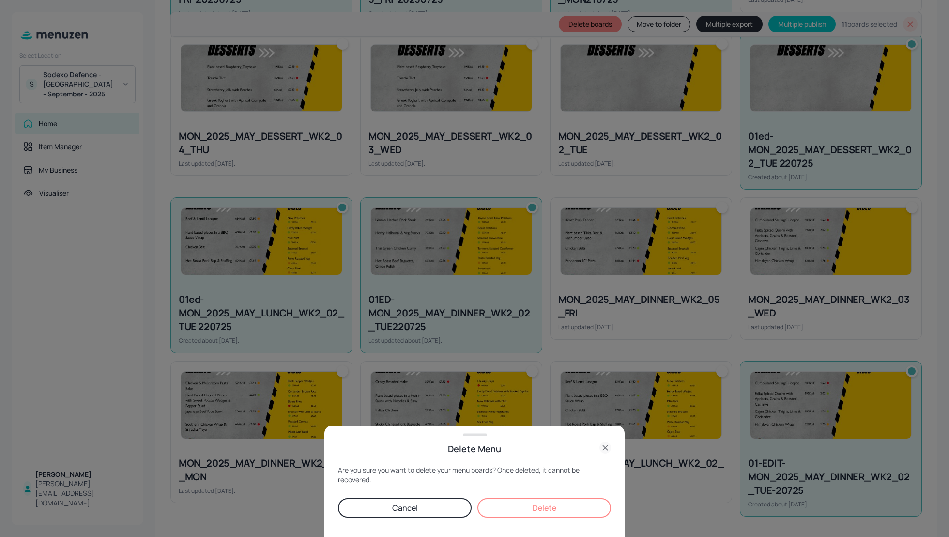
click at [571, 503] on button "Delete" at bounding box center [545, 507] width 134 height 19
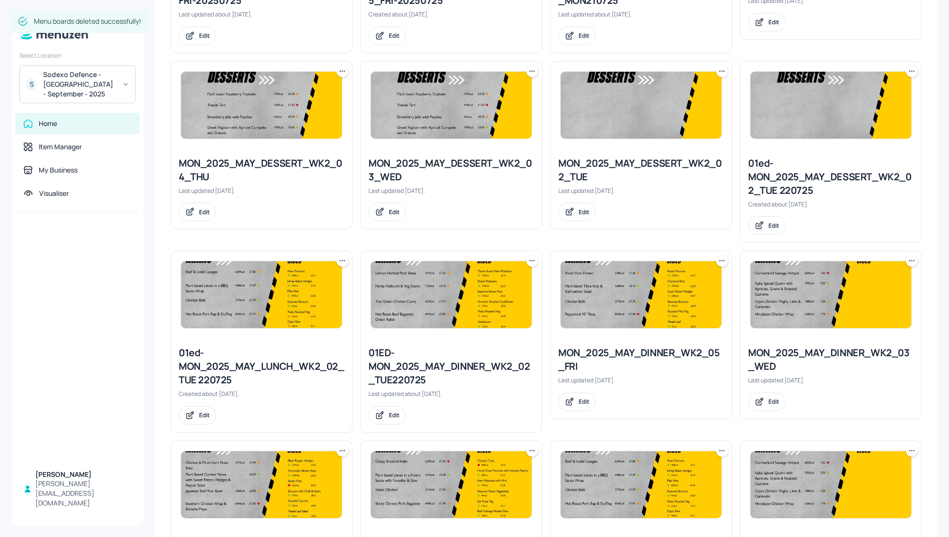
scroll to position [806, 0]
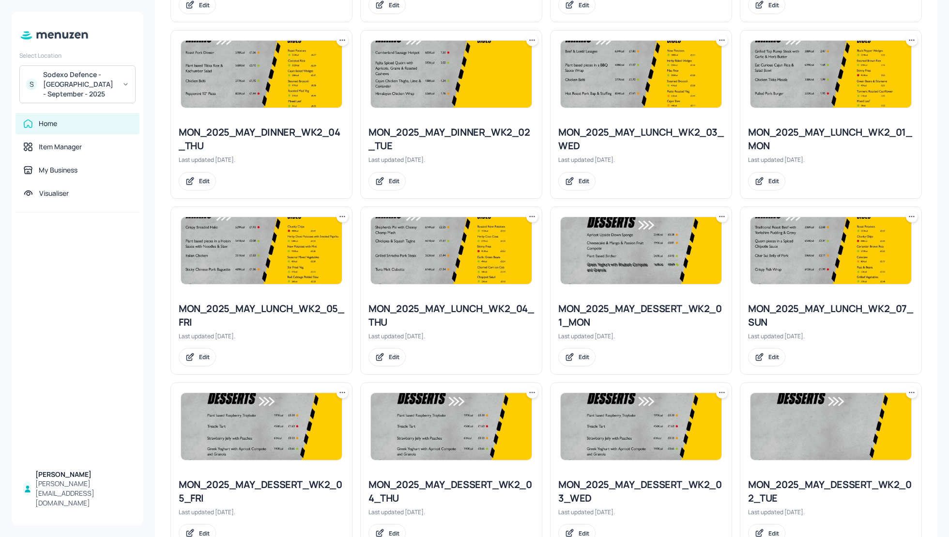
scroll to position [418, 0]
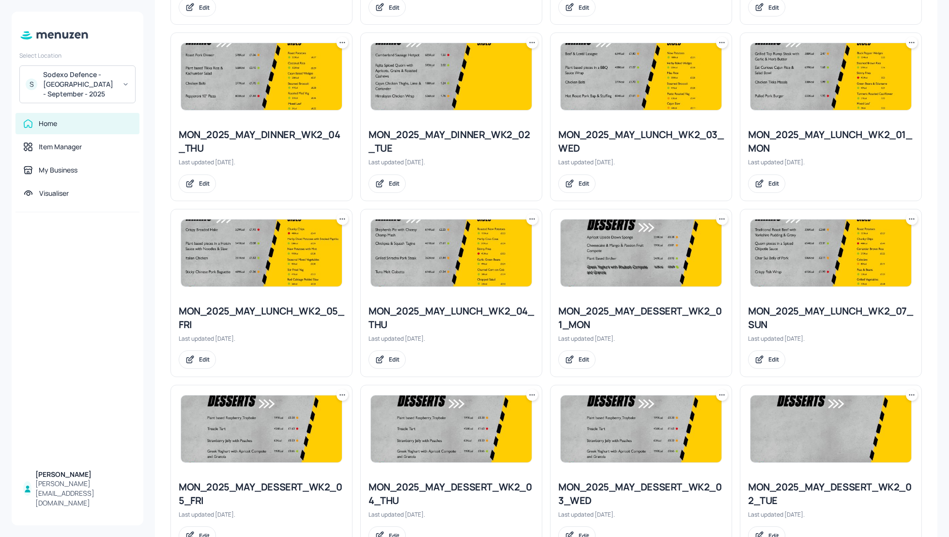
click at [909, 40] on icon at bounding box center [912, 43] width 10 height 10
click at [877, 58] on div "Rename" at bounding box center [871, 62] width 77 height 16
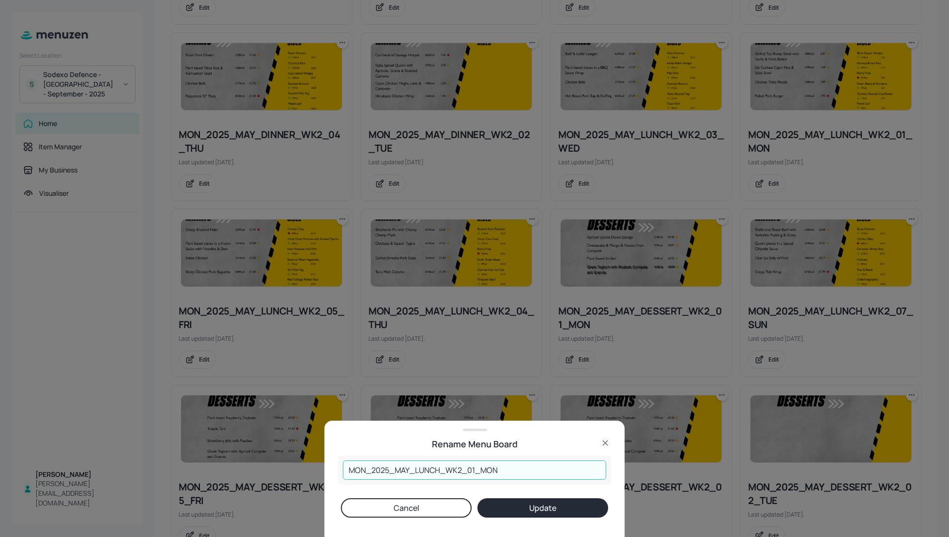
click at [409, 471] on input "MON_2025_MAY_LUNCH_WK2_01_MON" at bounding box center [474, 469] width 263 height 19
type input "MON_2025_SEP_LUNCH_WK2_01_MON"
click at [518, 508] on button "Update" at bounding box center [543, 507] width 131 height 19
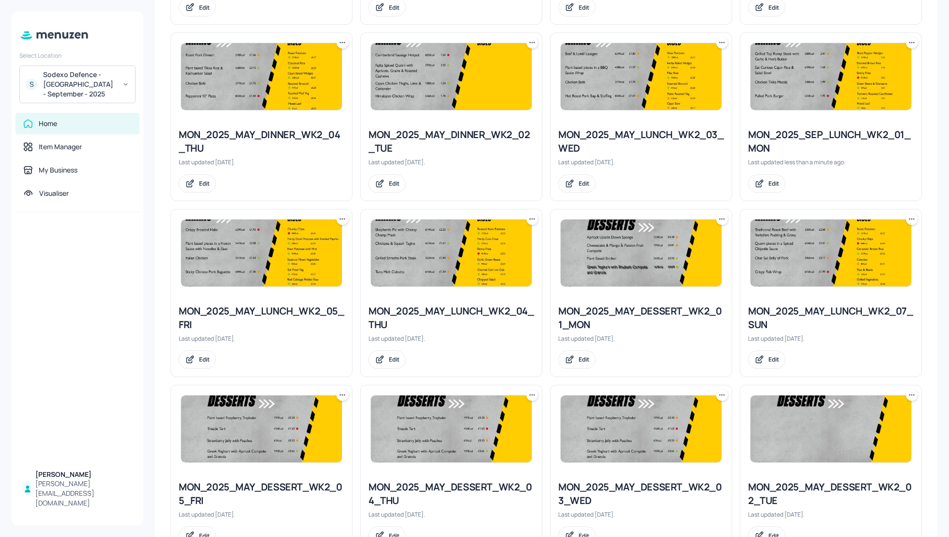
click at [816, 132] on div "MON_2025_SEP_LUNCH_WK2_01_MON" at bounding box center [831, 141] width 166 height 27
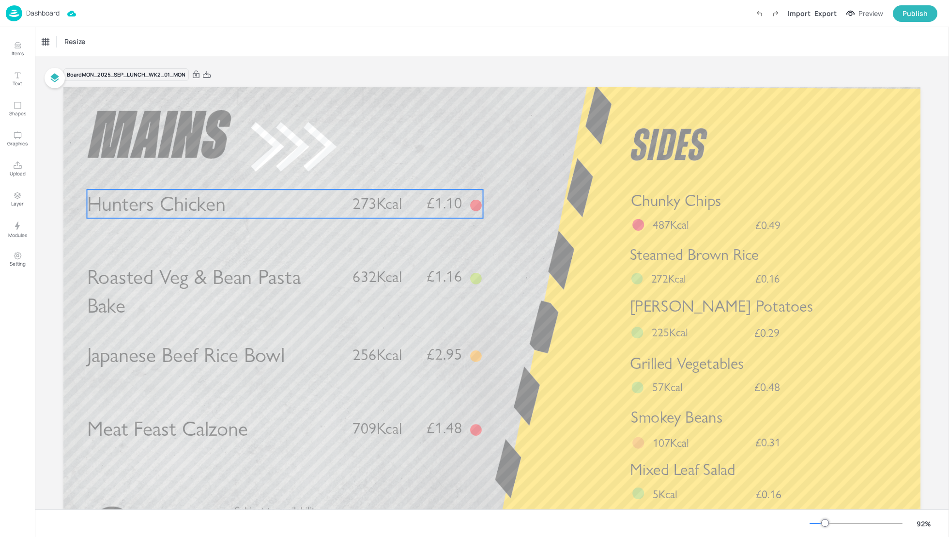
click at [373, 213] on span "273Kcal" at bounding box center [377, 203] width 49 height 19
click at [282, 172] on icon at bounding box center [285, 173] width 8 height 8
click at [278, 174] on icon "Edit Item" at bounding box center [278, 173] width 4 height 4
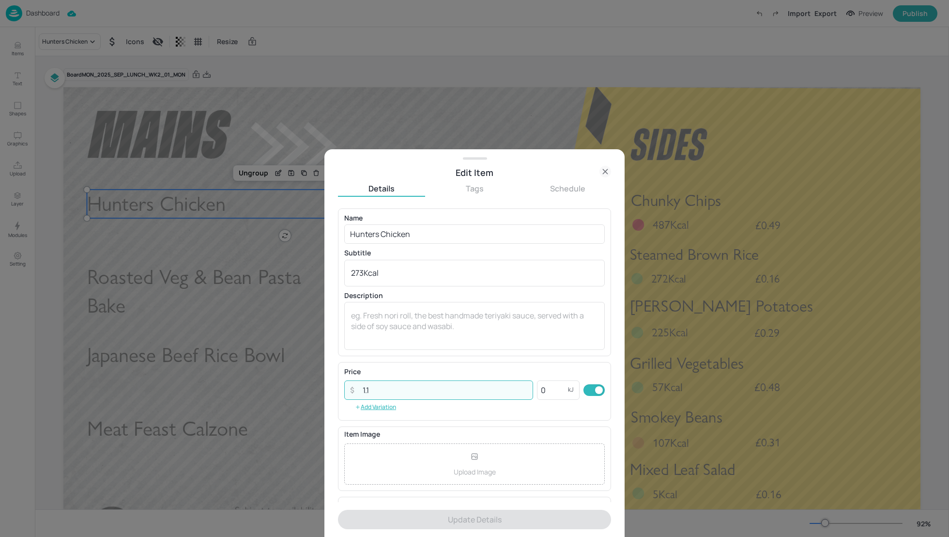
click at [378, 385] on input "1.1" at bounding box center [445, 389] width 176 height 19
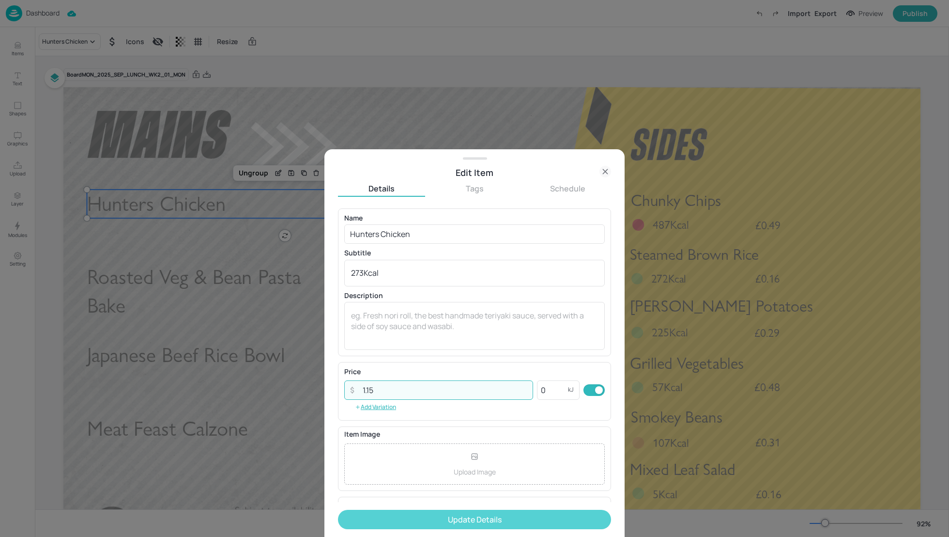
type input "1.15"
click at [483, 517] on button "Update Details" at bounding box center [474, 518] width 273 height 19
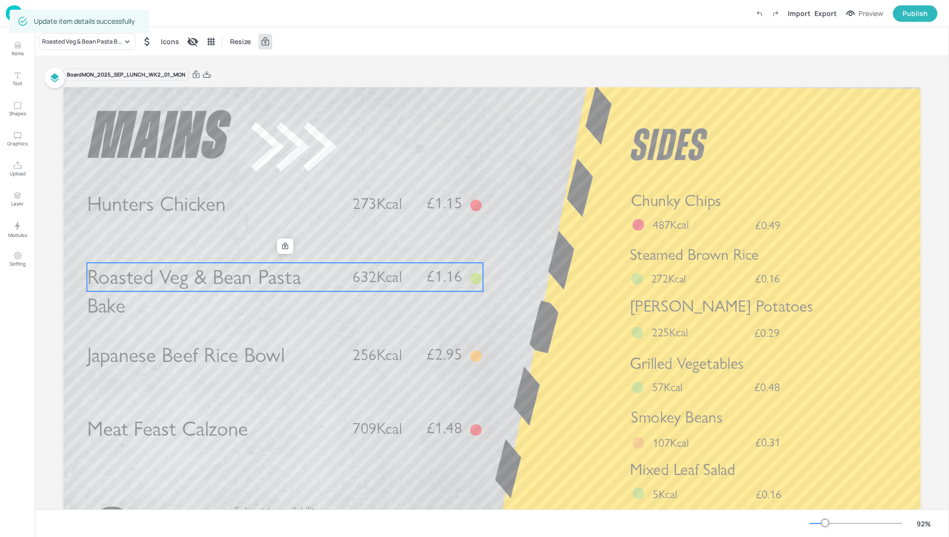
click at [305, 279] on p "Roasted Veg & Bean Pasta Bake" at bounding box center [214, 291] width 254 height 58
click at [281, 247] on icon at bounding box center [285, 246] width 8 height 8
click at [275, 246] on icon "Edit Item" at bounding box center [279, 246] width 8 height 8
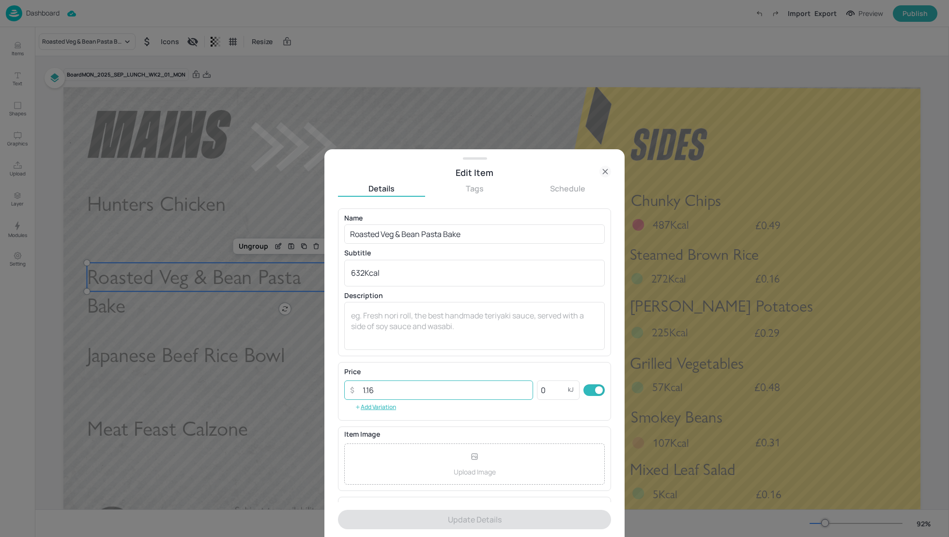
click at [391, 386] on input "1.16" at bounding box center [445, 389] width 176 height 19
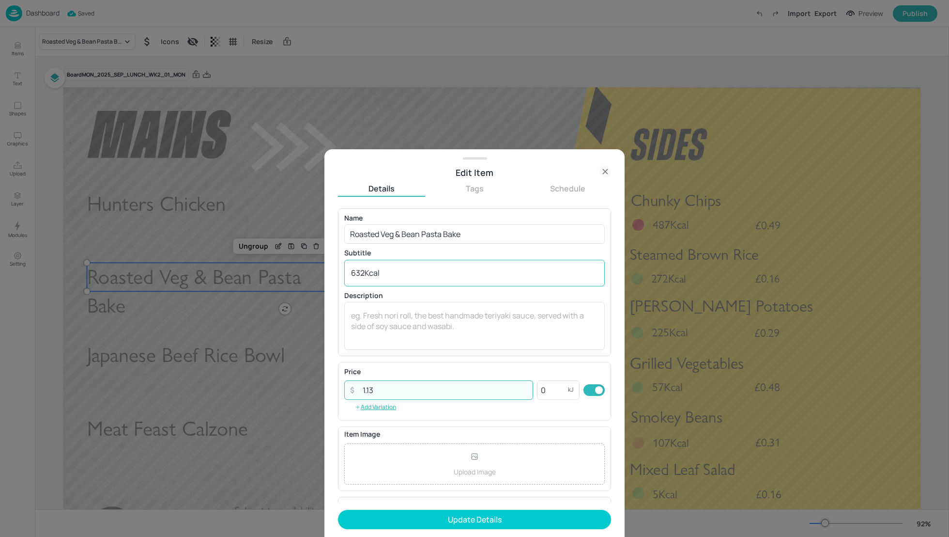
type input "1.13"
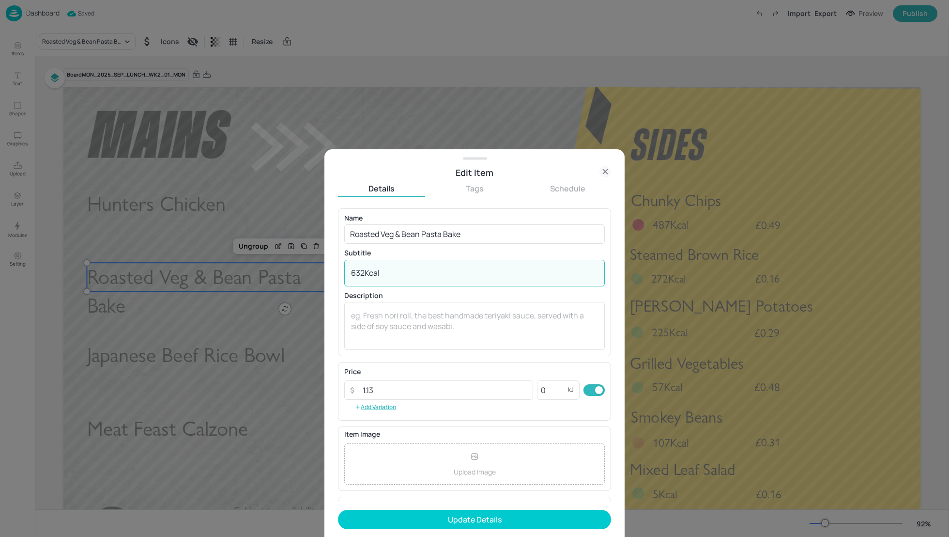
drag, startPoint x: 363, startPoint y: 273, endPoint x: 339, endPoint y: 271, distance: 24.7
click at [339, 272] on div "Name Roasted Veg & Bean Pasta Bake ​ Subtitle 632Kcal x ​ Description x ​" at bounding box center [474, 282] width 273 height 148
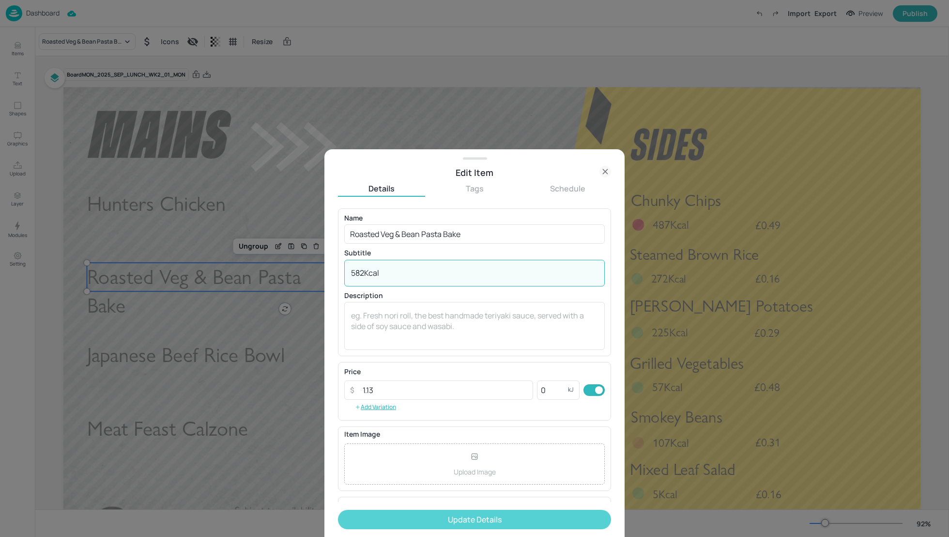
type textarea "582Kcal"
click at [497, 521] on button "Update Details" at bounding box center [474, 518] width 273 height 19
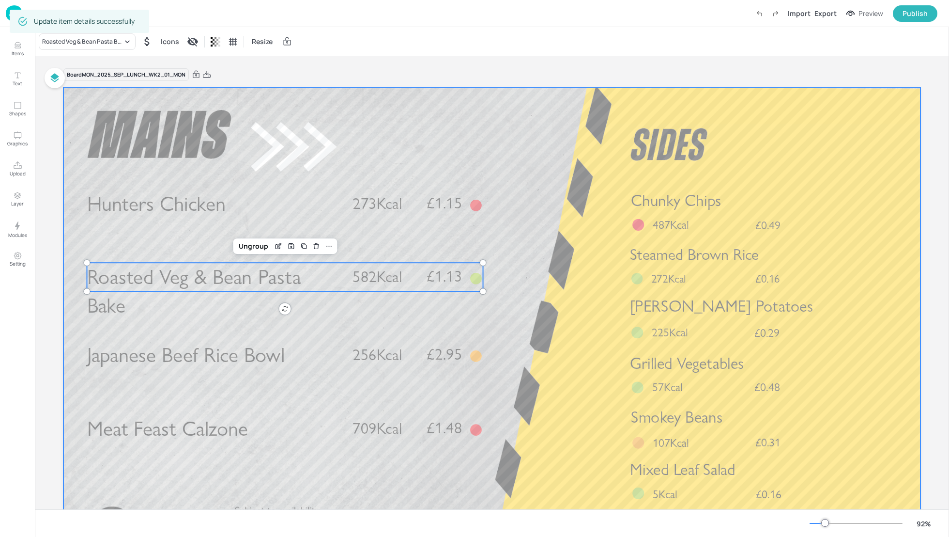
click at [559, 280] on div at bounding box center [491, 328] width 857 height 482
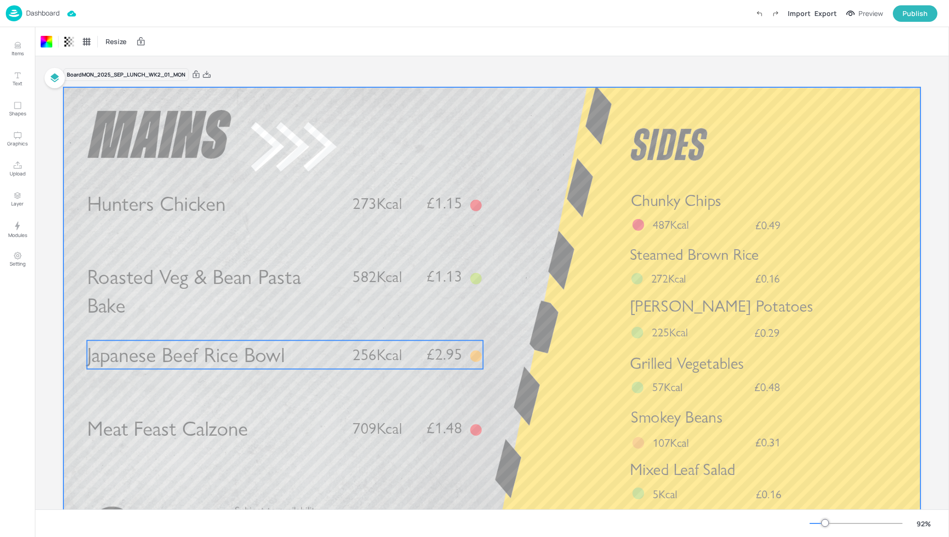
click at [380, 354] on span "256Kcal" at bounding box center [377, 354] width 49 height 19
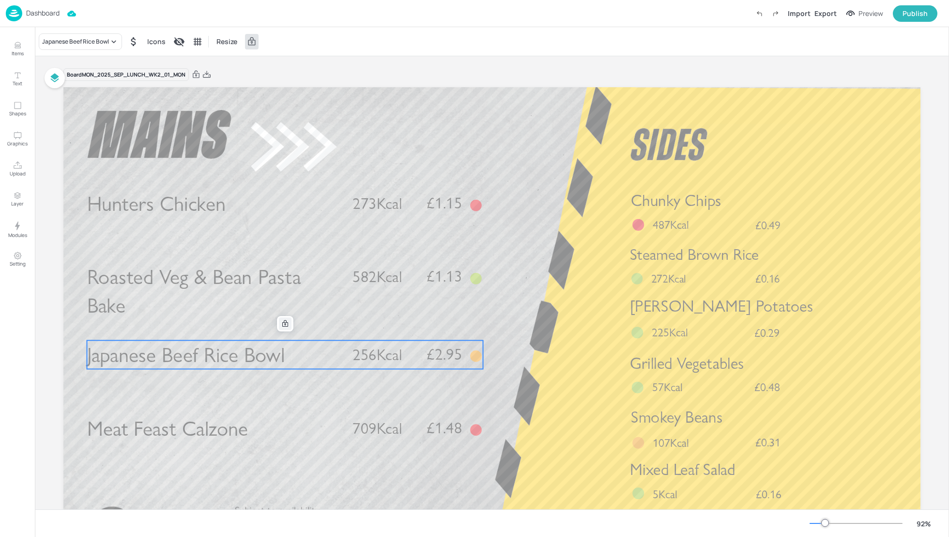
click at [281, 327] on icon at bounding box center [285, 324] width 8 height 8
click at [275, 323] on icon "Edit Item" at bounding box center [279, 324] width 8 height 8
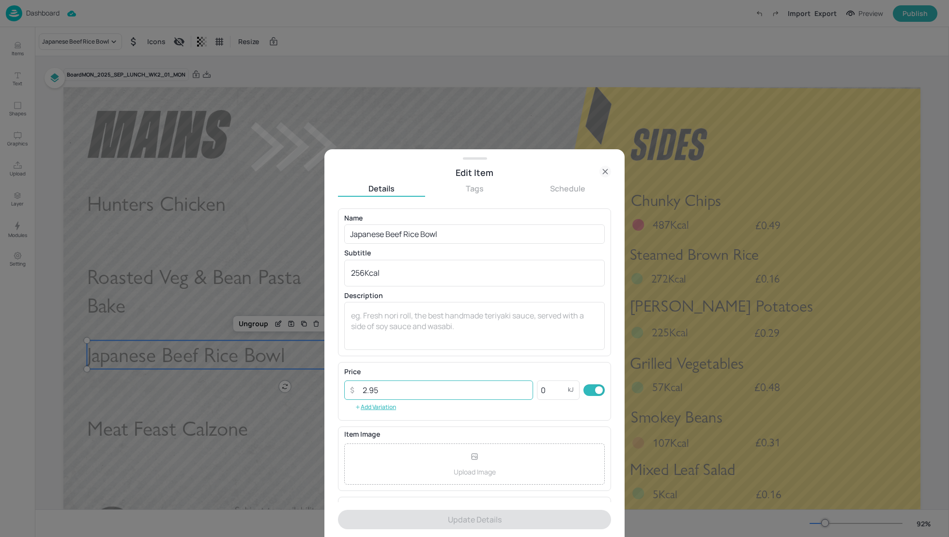
click at [388, 391] on input "2.95" at bounding box center [445, 389] width 176 height 19
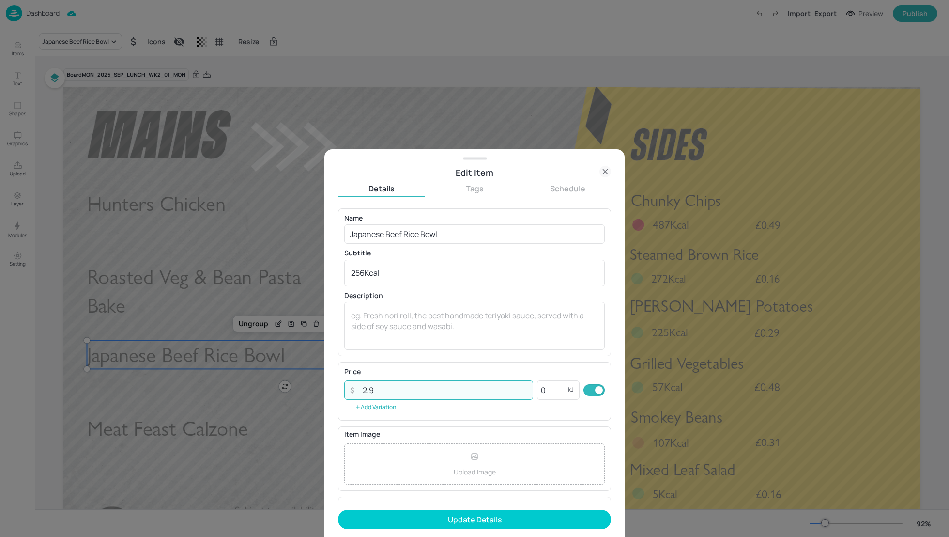
type input "2"
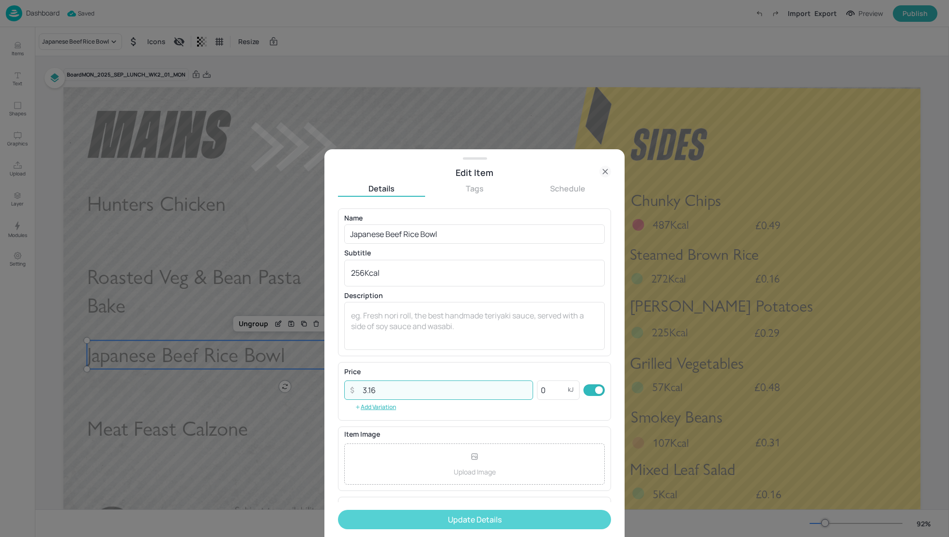
type input "3.16"
click at [481, 512] on button "Update Details" at bounding box center [474, 518] width 273 height 19
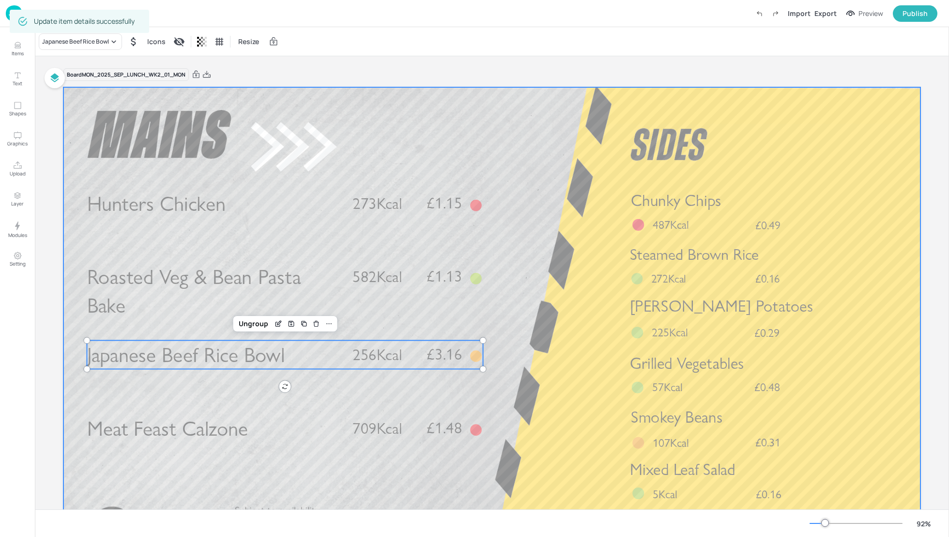
click at [580, 387] on div at bounding box center [491, 328] width 857 height 482
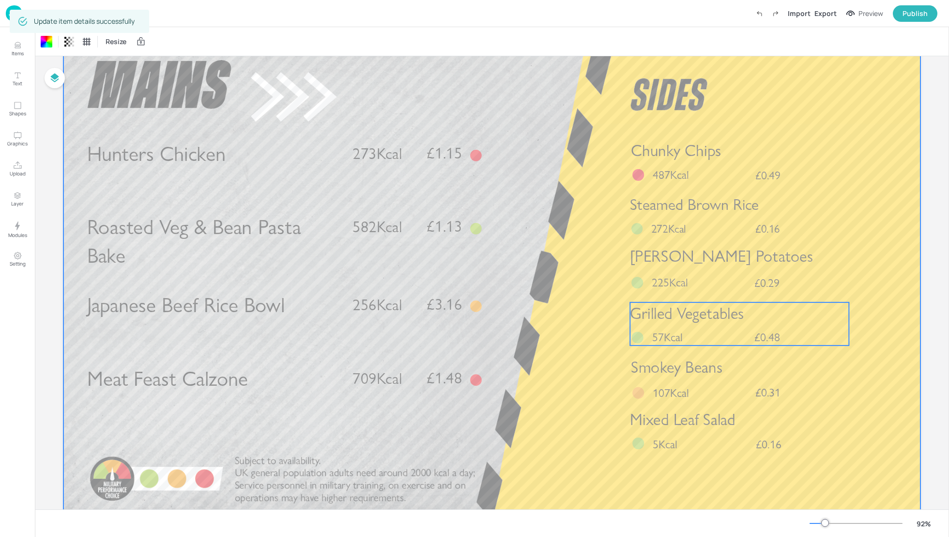
scroll to position [51, 0]
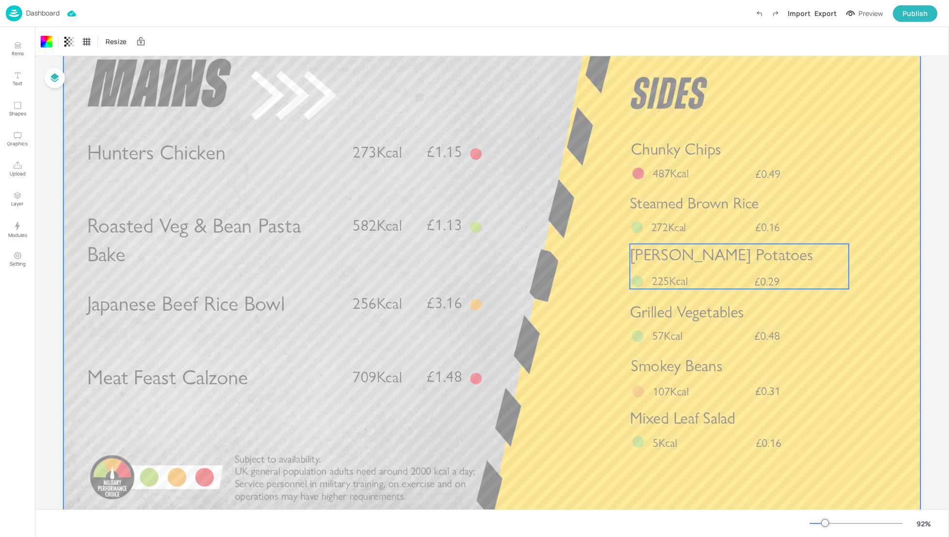
click at [742, 269] on div "[PERSON_NAME] Potatoes £0.29 225Kcal" at bounding box center [739, 266] width 219 height 45
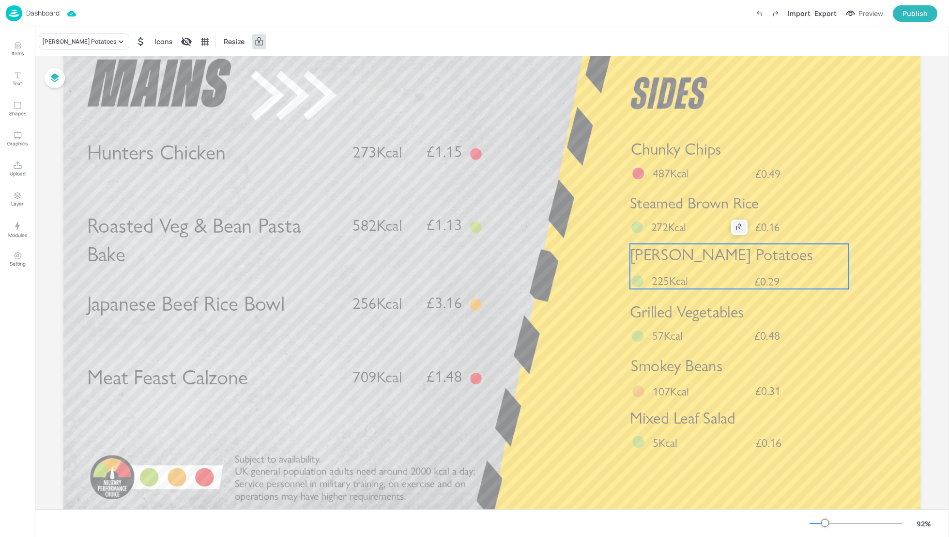
click at [741, 226] on icon at bounding box center [740, 227] width 8 height 8
click at [729, 227] on icon "Edit Item" at bounding box center [733, 227] width 8 height 8
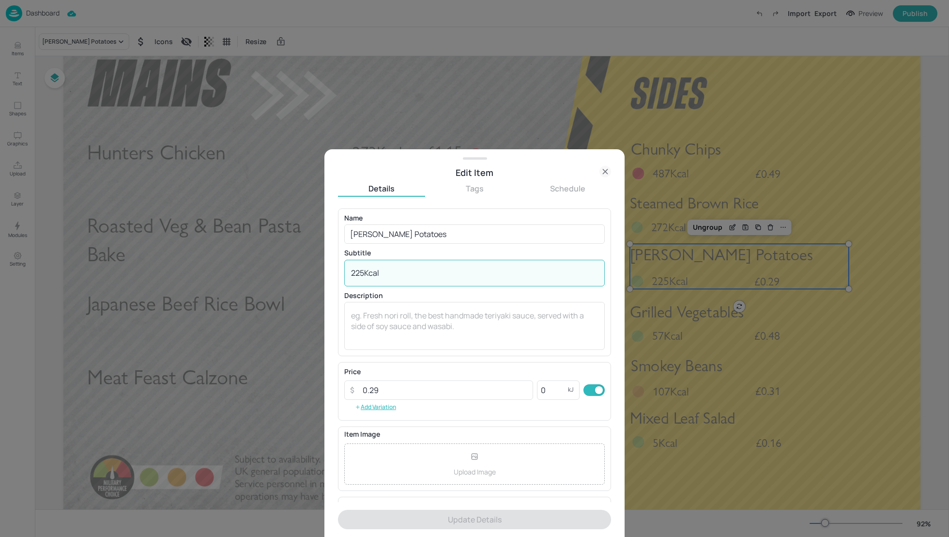
click at [363, 271] on textarea "225Kcal" at bounding box center [474, 272] width 247 height 11
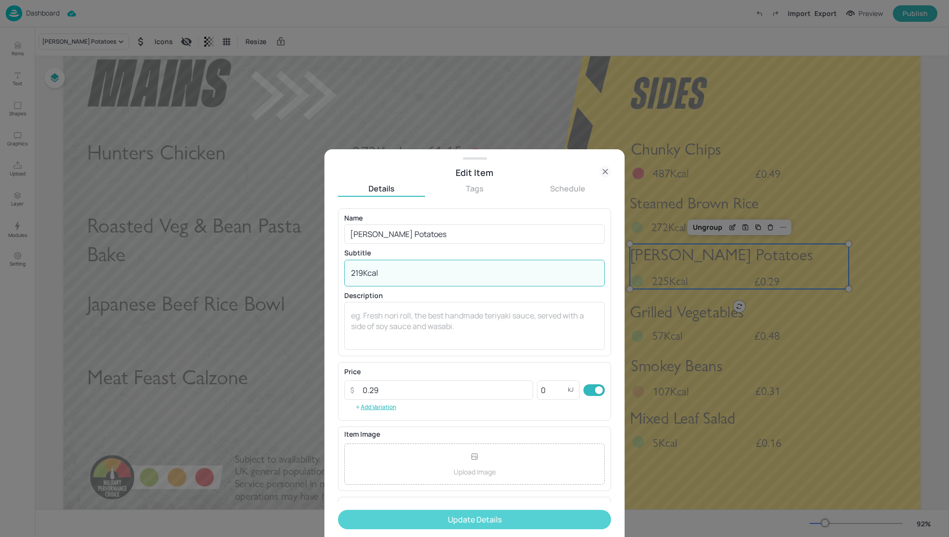
type textarea "219Kcal"
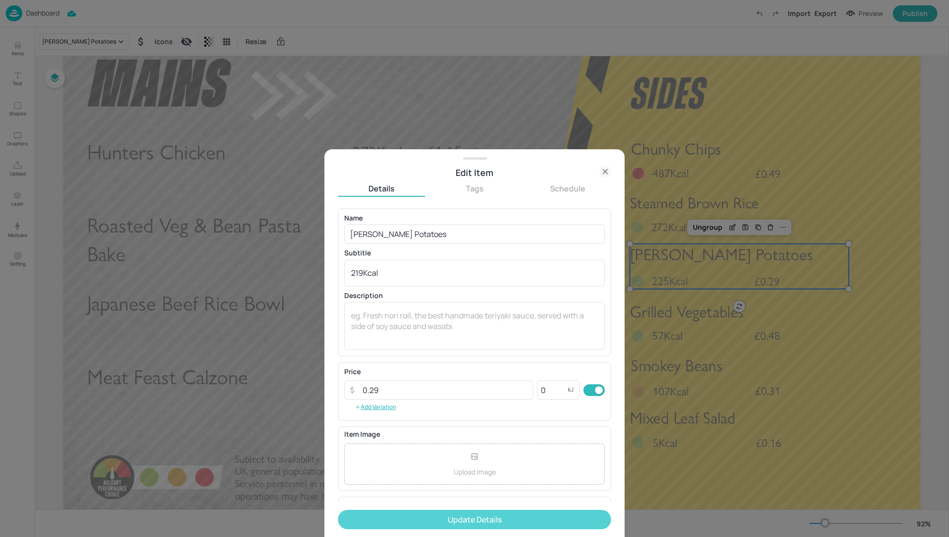
click at [469, 526] on button "Update Details" at bounding box center [474, 518] width 273 height 19
